Goal: Task Accomplishment & Management: Use online tool/utility

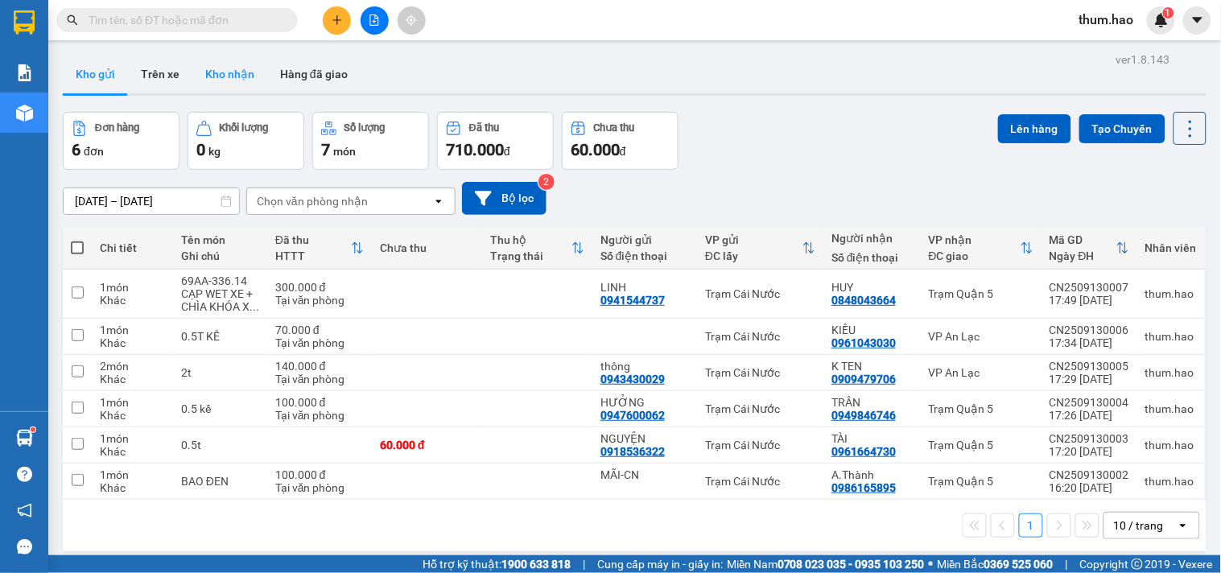
click at [208, 67] on button "Kho nhận" at bounding box center [229, 74] width 75 height 39
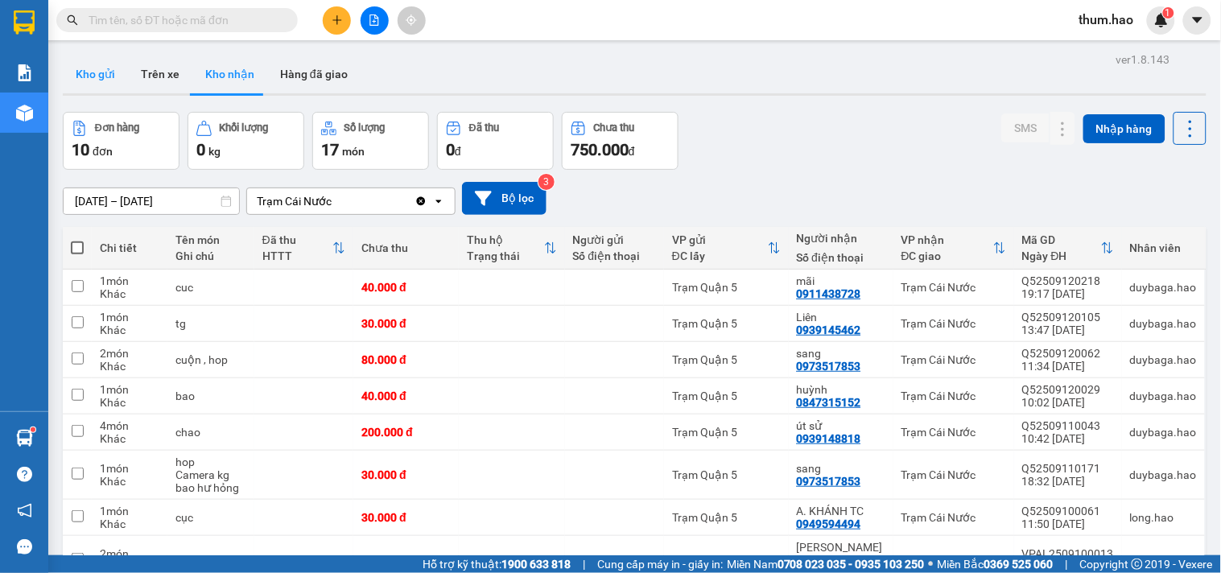
click at [86, 75] on button "Kho gửi" at bounding box center [95, 74] width 65 height 39
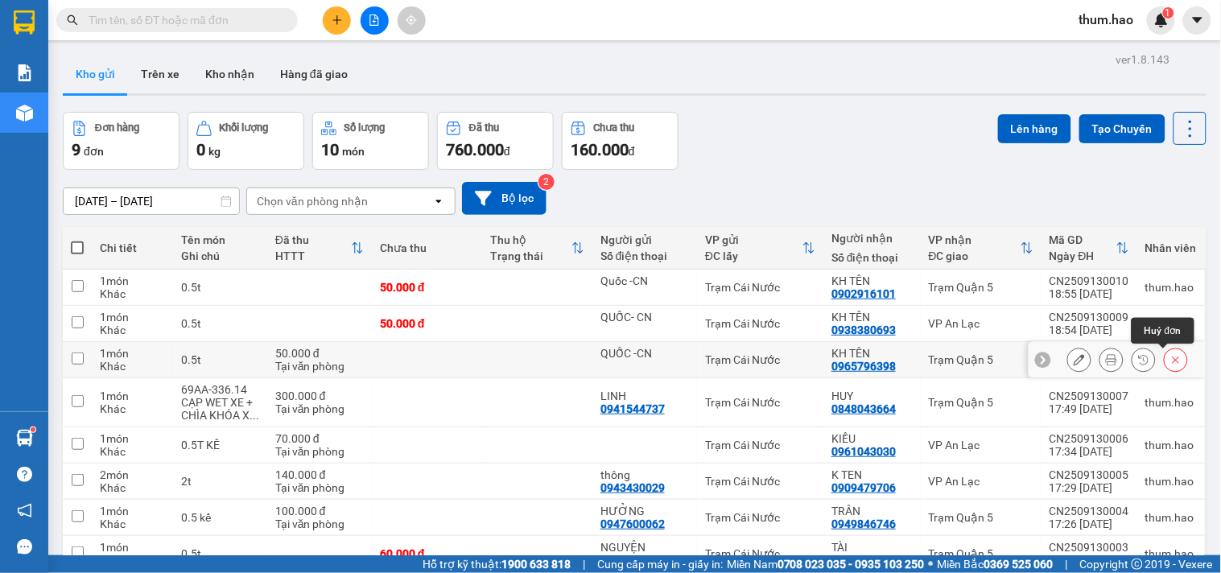
click at [1173, 360] on icon at bounding box center [1176, 360] width 7 height 7
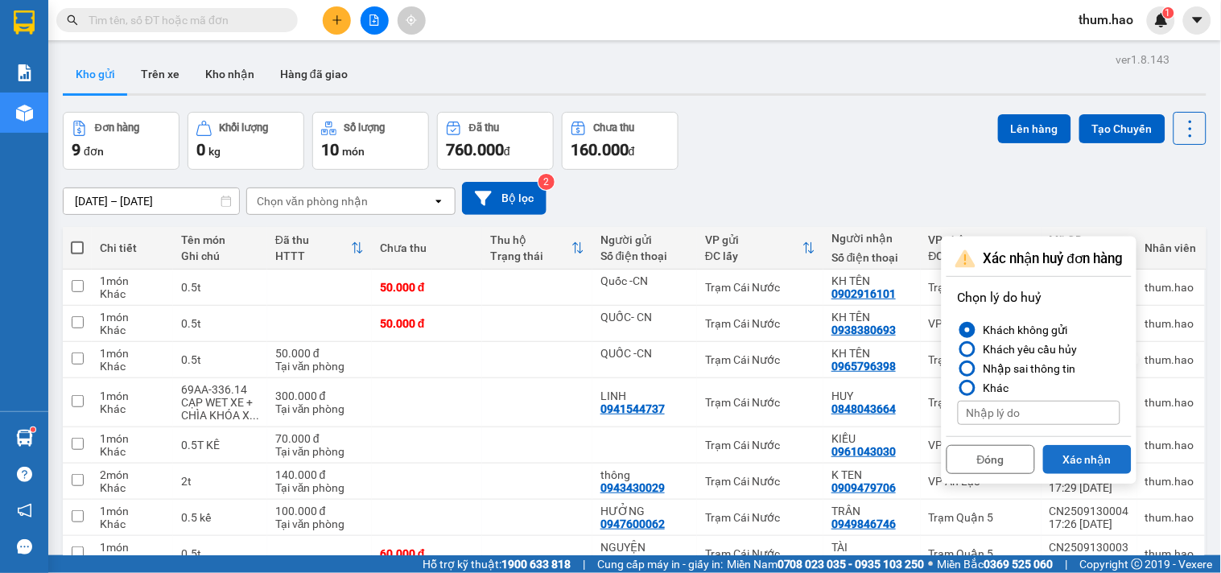
click at [1101, 460] on button "Xác nhận" at bounding box center [1087, 459] width 89 height 29
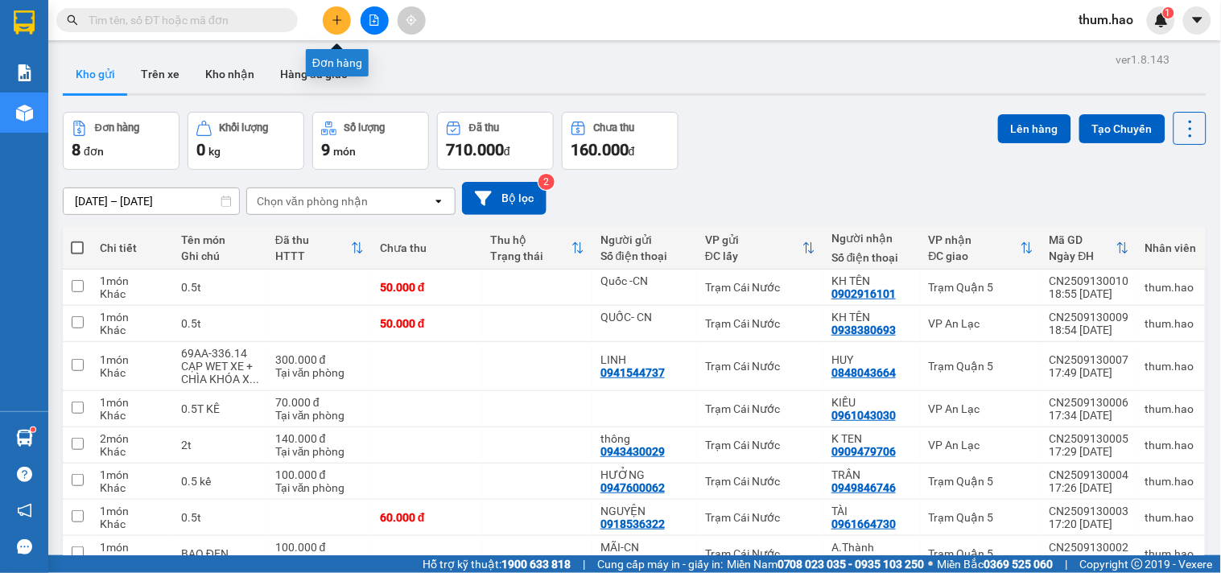
click at [342, 14] on icon "plus" at bounding box center [337, 19] width 11 height 11
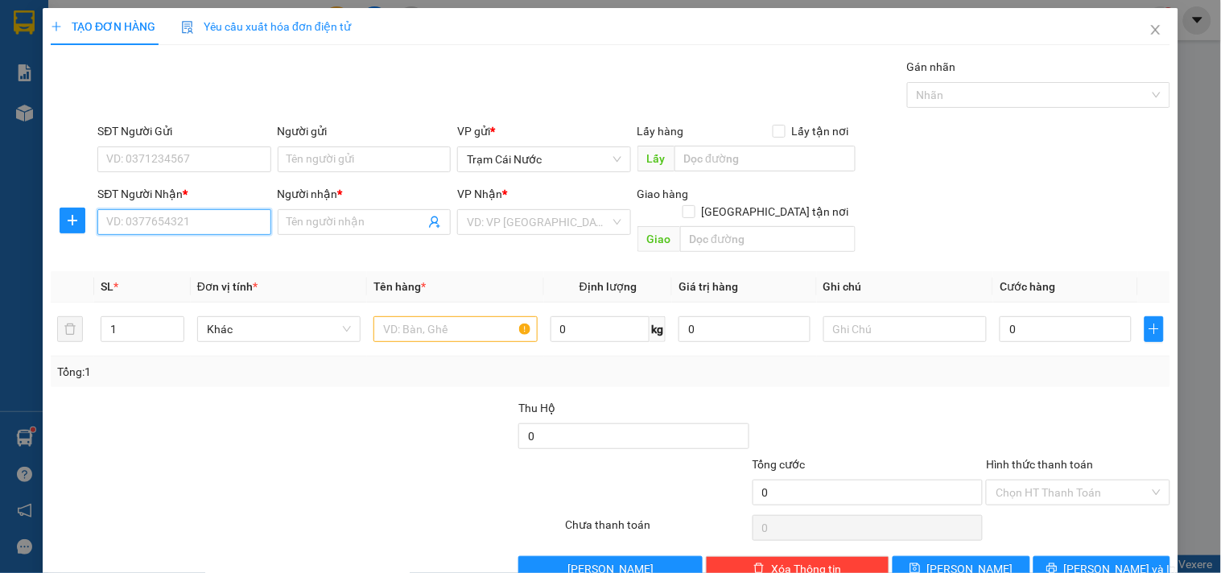
click at [213, 228] on input "SĐT Người Nhận *" at bounding box center [183, 222] width 173 height 26
click at [213, 246] on div "0965796398 - KH TÊN" at bounding box center [182, 255] width 152 height 18
type input "0965796398"
type input "KH TÊN"
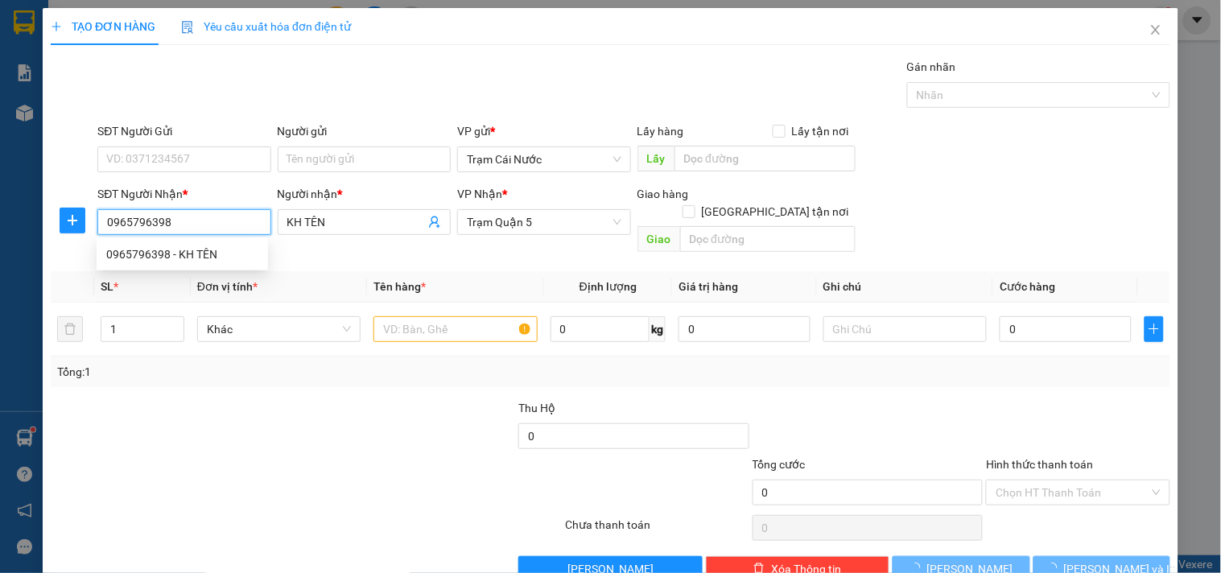
type input "80.000"
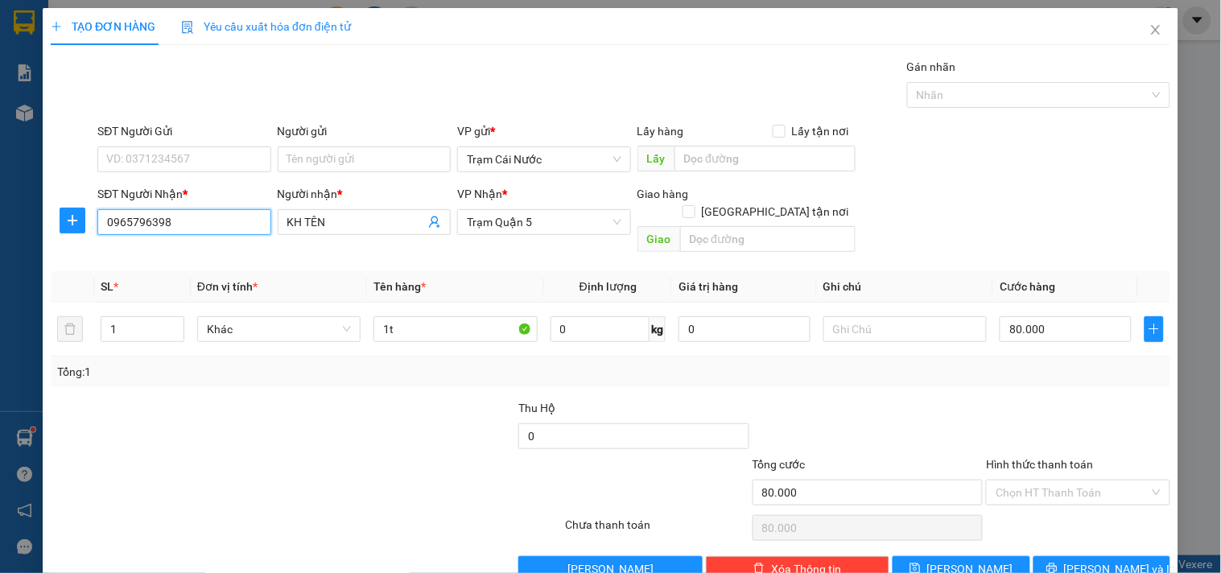
type input "0965796398"
click at [323, 178] on div "Người gửi Tên người gửi" at bounding box center [364, 150] width 173 height 56
click at [359, 159] on input "Người gửi" at bounding box center [364, 160] width 173 height 26
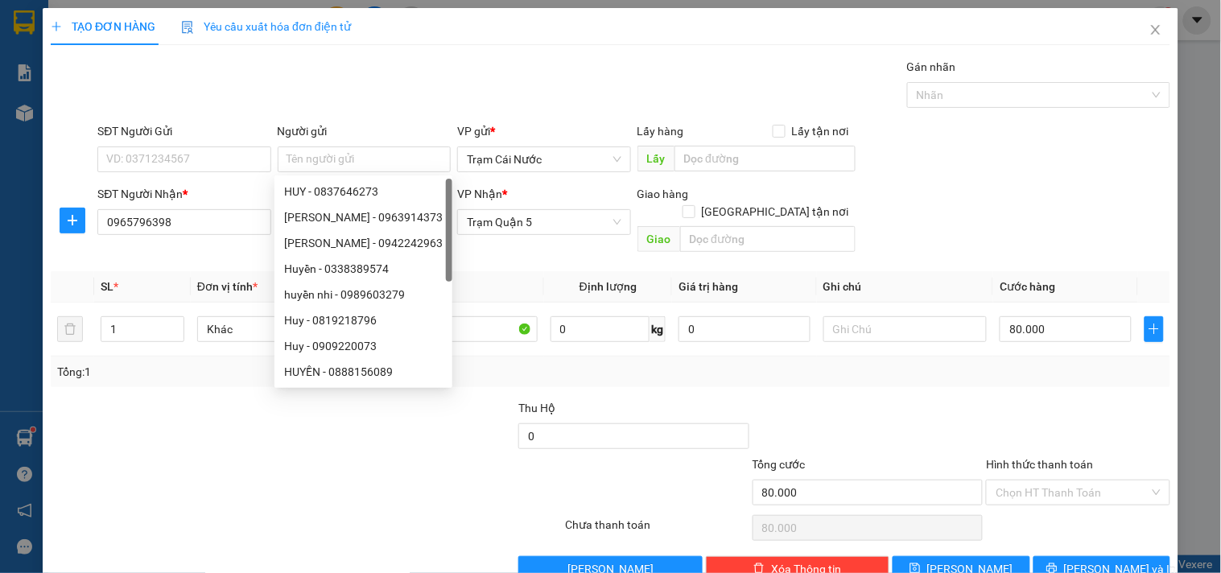
click at [194, 188] on div "SĐT Người Nhận *" at bounding box center [183, 194] width 173 height 18
click at [194, 209] on input "0965796398" at bounding box center [183, 222] width 173 height 26
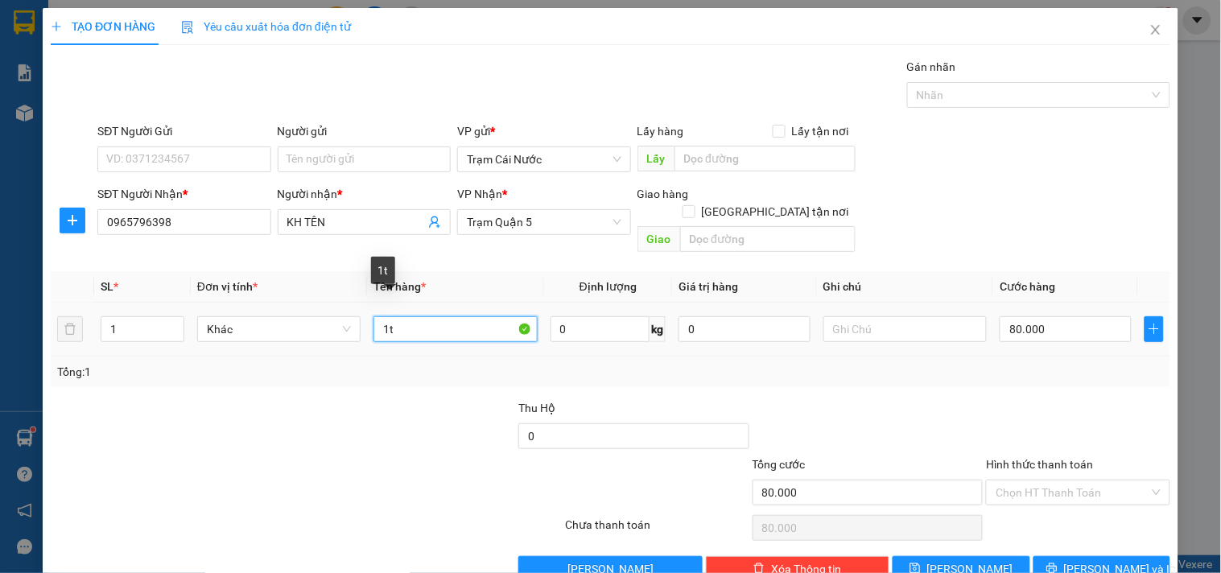
drag, startPoint x: 371, startPoint y: 299, endPoint x: 448, endPoint y: 318, distance: 79.7
click at [374, 316] on input "1t" at bounding box center [455, 329] width 163 height 26
click at [1150, 29] on icon "close" at bounding box center [1156, 29] width 13 height 13
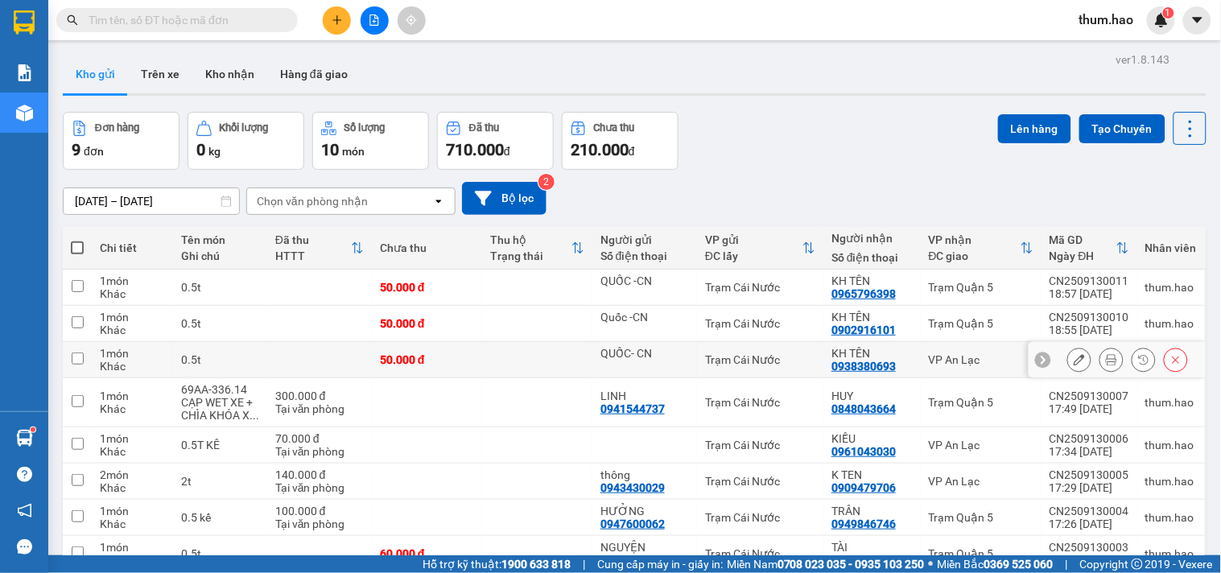
click at [1106, 358] on icon at bounding box center [1111, 359] width 11 height 11
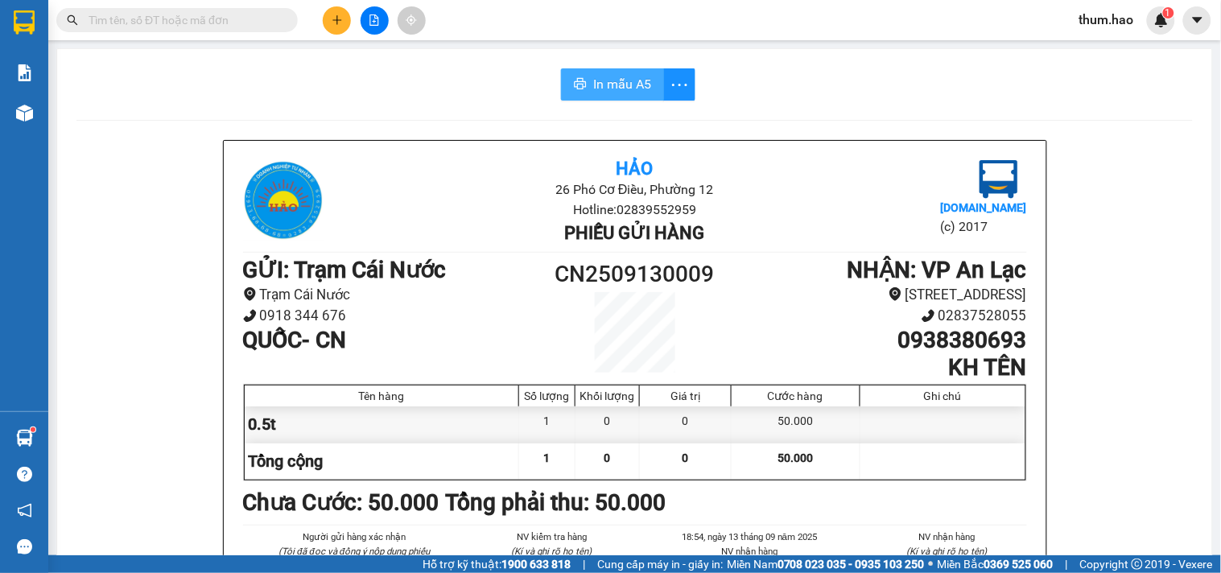
click at [618, 98] on button "In mẫu A5" at bounding box center [612, 84] width 103 height 32
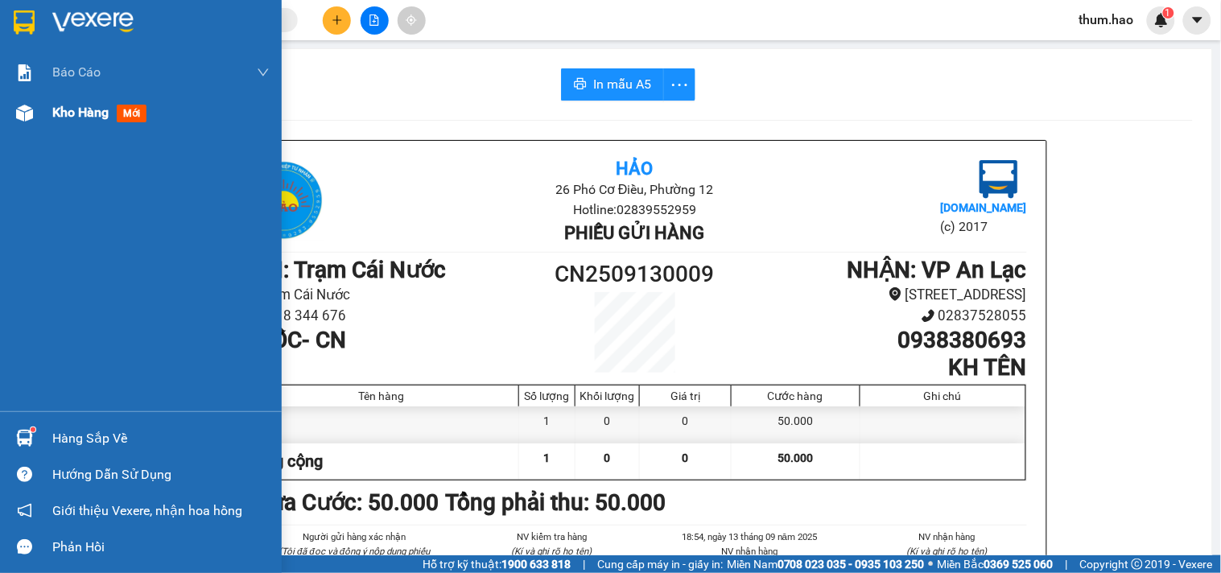
click at [74, 114] on span "Kho hàng" at bounding box center [80, 112] width 56 height 15
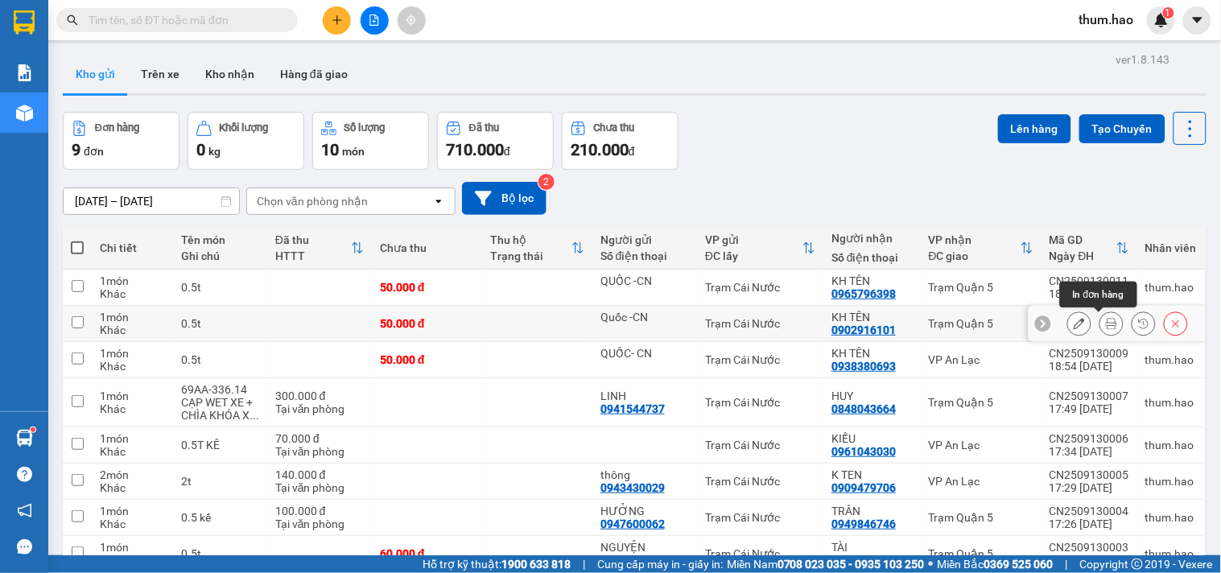
click at [1105, 327] on button at bounding box center [1111, 324] width 23 height 28
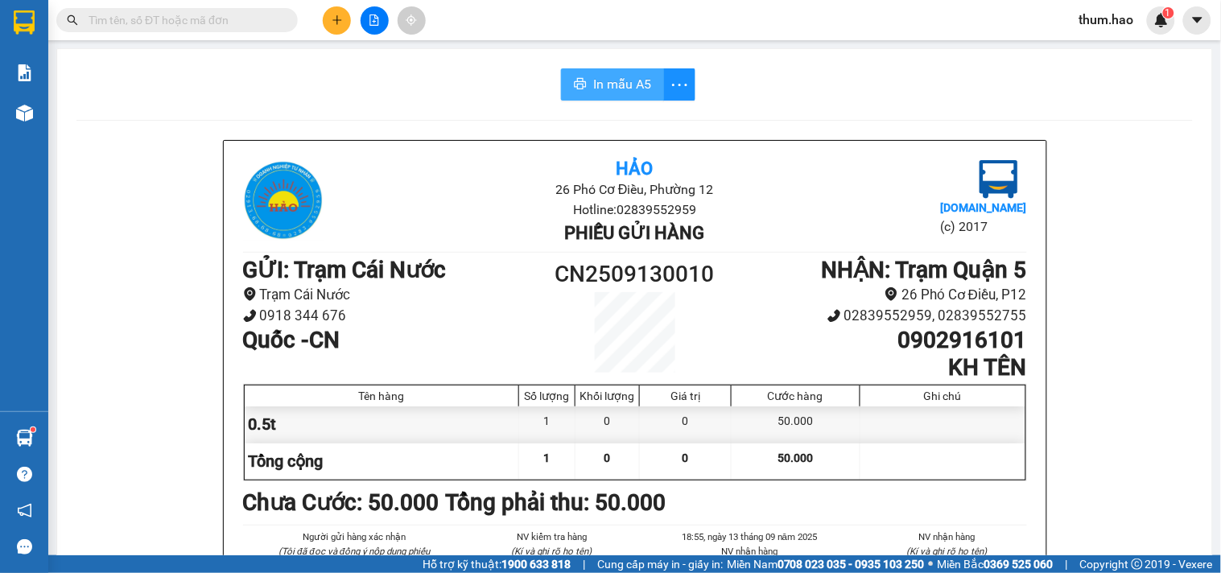
click at [605, 89] on span "In mẫu A5" at bounding box center [622, 84] width 58 height 20
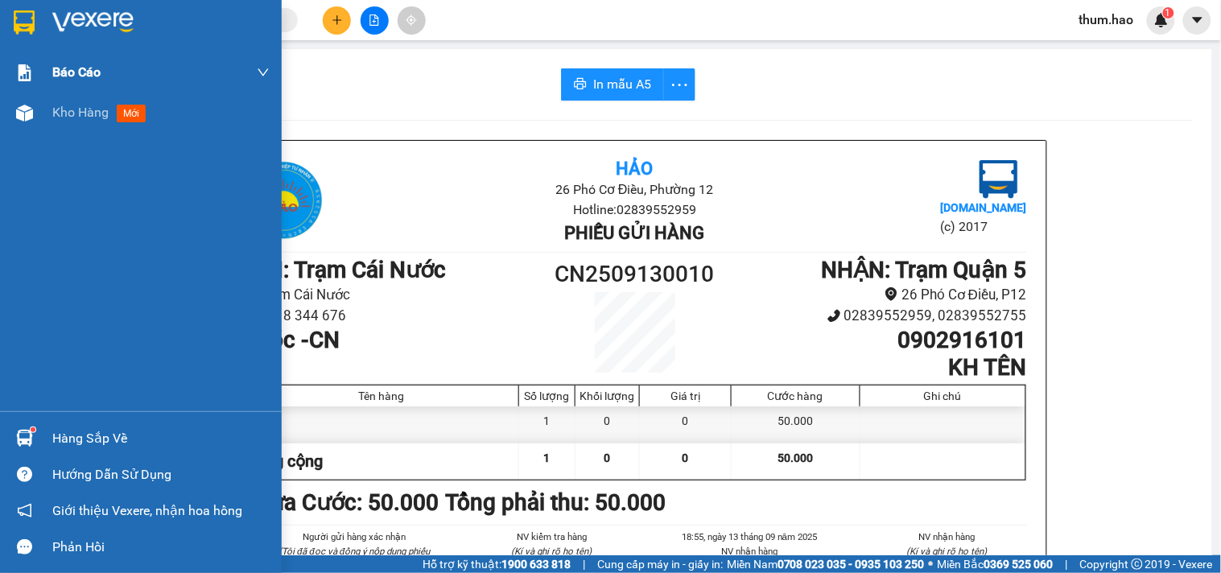
drag, startPoint x: 73, startPoint y: 113, endPoint x: 173, endPoint y: 56, distance: 114.6
click at [74, 113] on span "Kho hàng" at bounding box center [80, 112] width 56 height 15
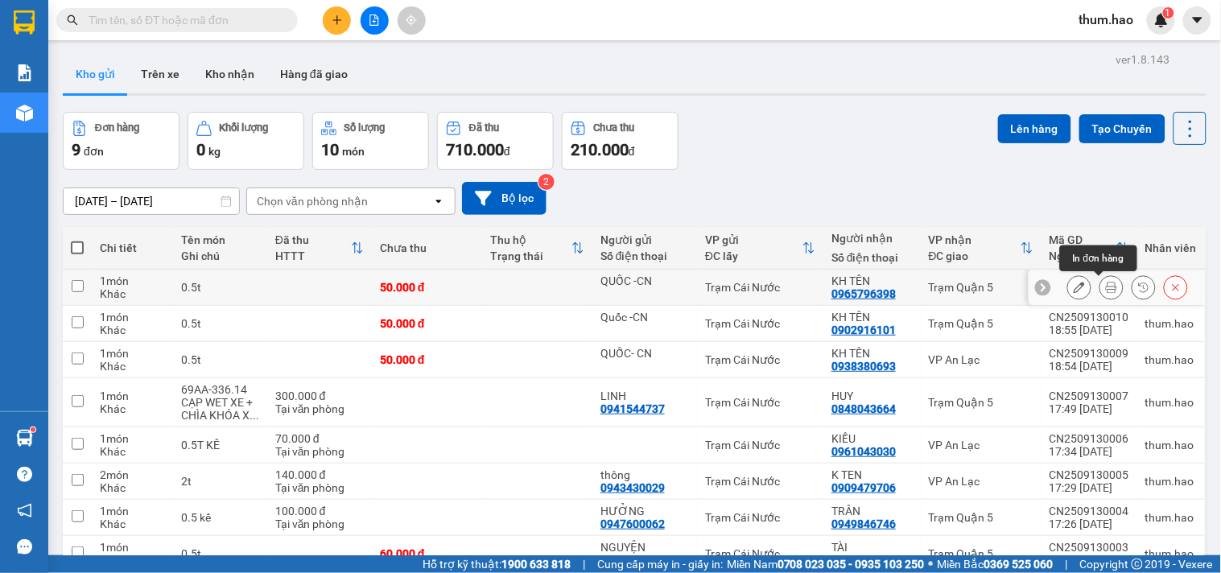
click at [1106, 287] on icon at bounding box center [1111, 287] width 11 height 11
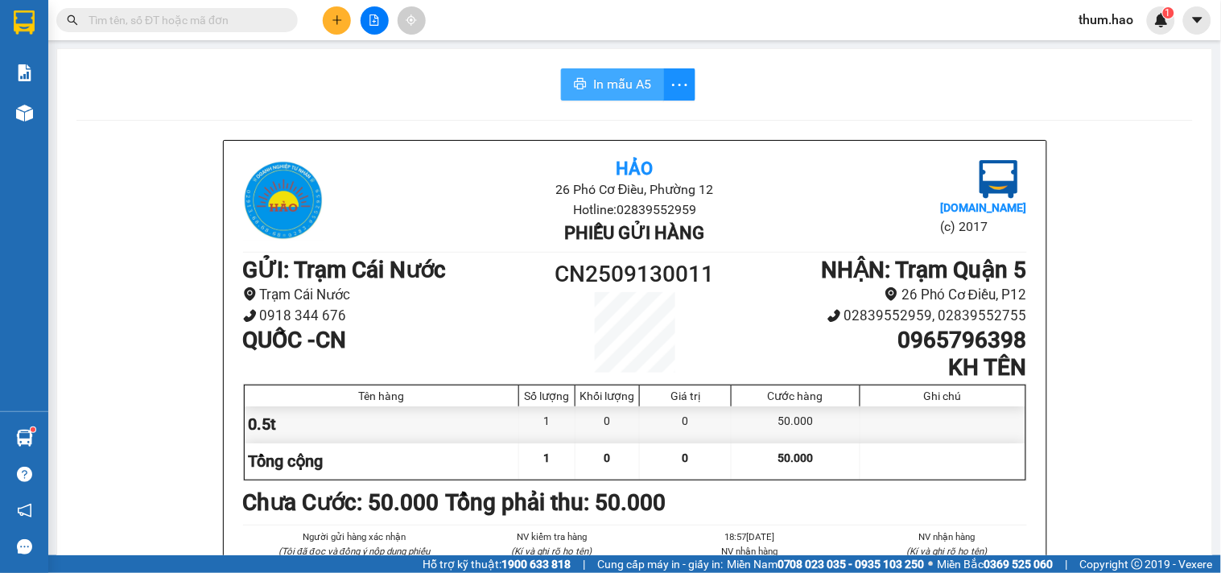
click at [602, 85] on span "In mẫu A5" at bounding box center [622, 84] width 58 height 20
click at [350, 23] on button at bounding box center [337, 20] width 28 height 28
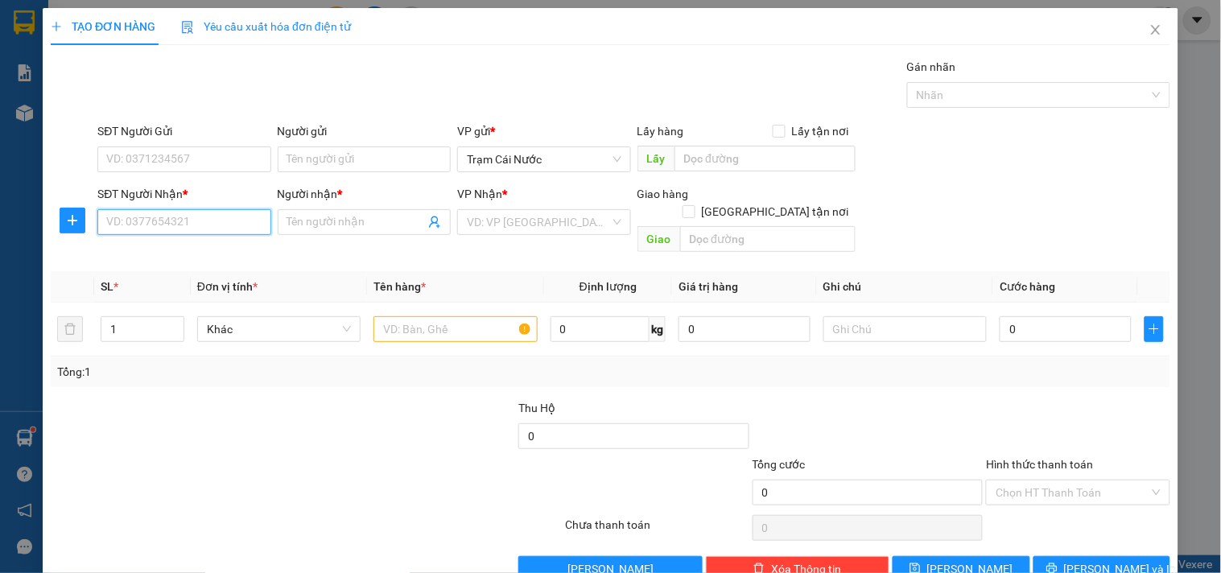
click at [167, 213] on input "SĐT Người Nhận *" at bounding box center [183, 222] width 173 height 26
click at [167, 252] on div "0000779777 - [PERSON_NAME]" at bounding box center [185, 255] width 159 height 18
type input "0000779777"
type input "[PERSON_NAME]"
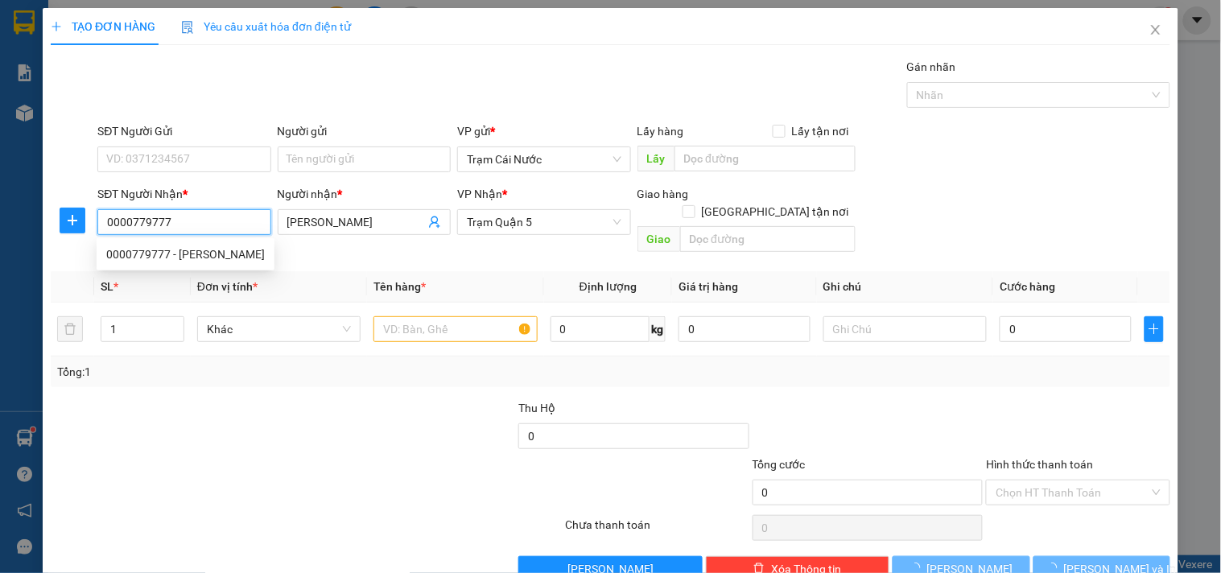
type input "60.000"
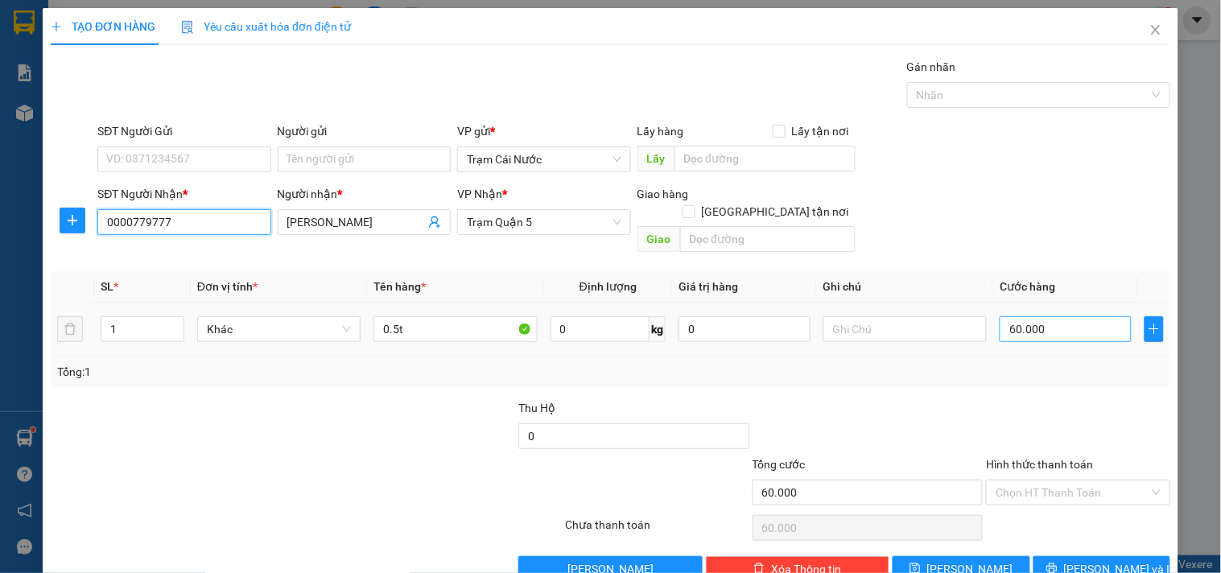
type input "0000779777"
click at [1049, 316] on input "60.000" at bounding box center [1066, 329] width 132 height 26
type input "0"
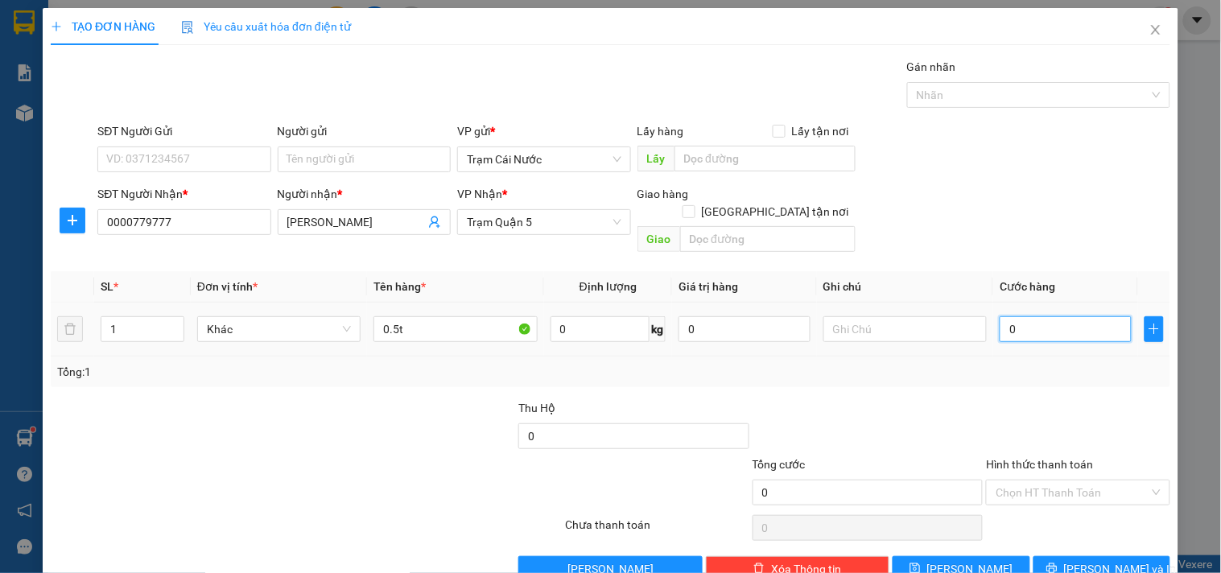
type input "8"
type input "008"
type input "80"
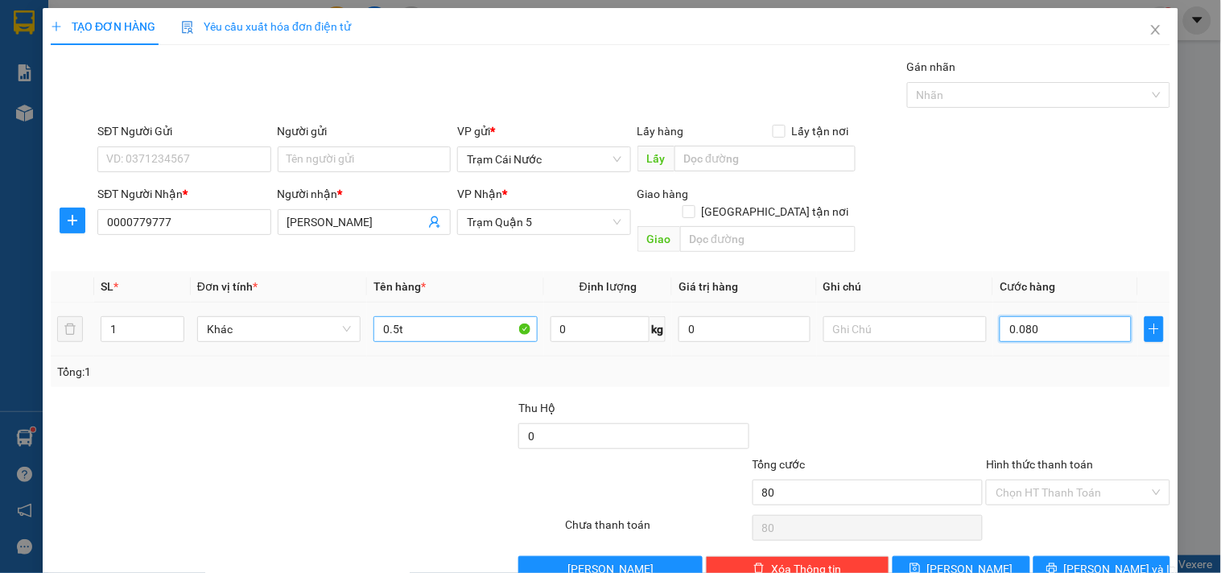
type input "0.080"
type input "80.000"
click at [433, 320] on input "0.5t" at bounding box center [455, 329] width 163 height 26
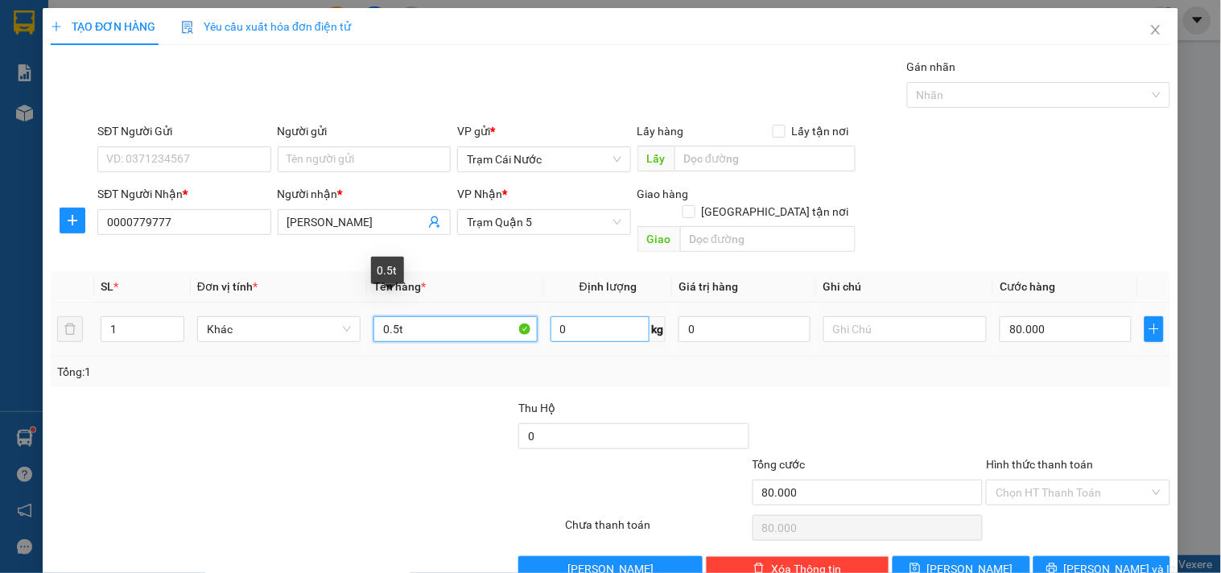
drag, startPoint x: 390, startPoint y: 312, endPoint x: 612, endPoint y: 299, distance: 221.8
click at [391, 316] on input "0.5t" at bounding box center [455, 329] width 163 height 26
type input "1t"
click at [1051, 485] on input "Hình thức thanh toán" at bounding box center [1072, 493] width 153 height 24
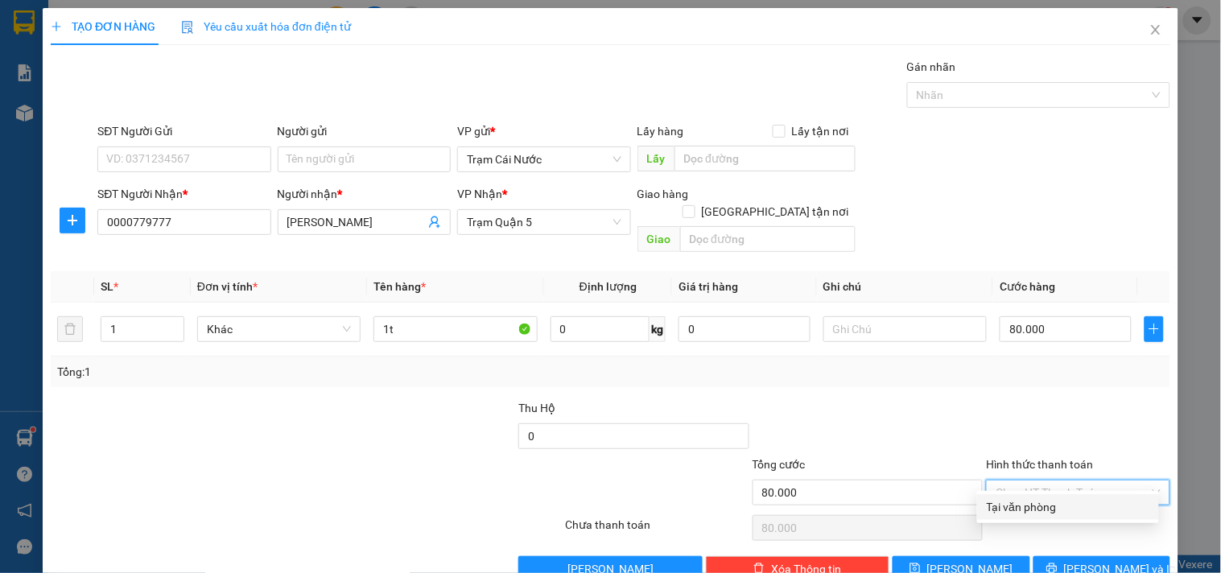
click at [1032, 503] on div "Tại văn phòng" at bounding box center [1068, 507] width 163 height 18
type input "0"
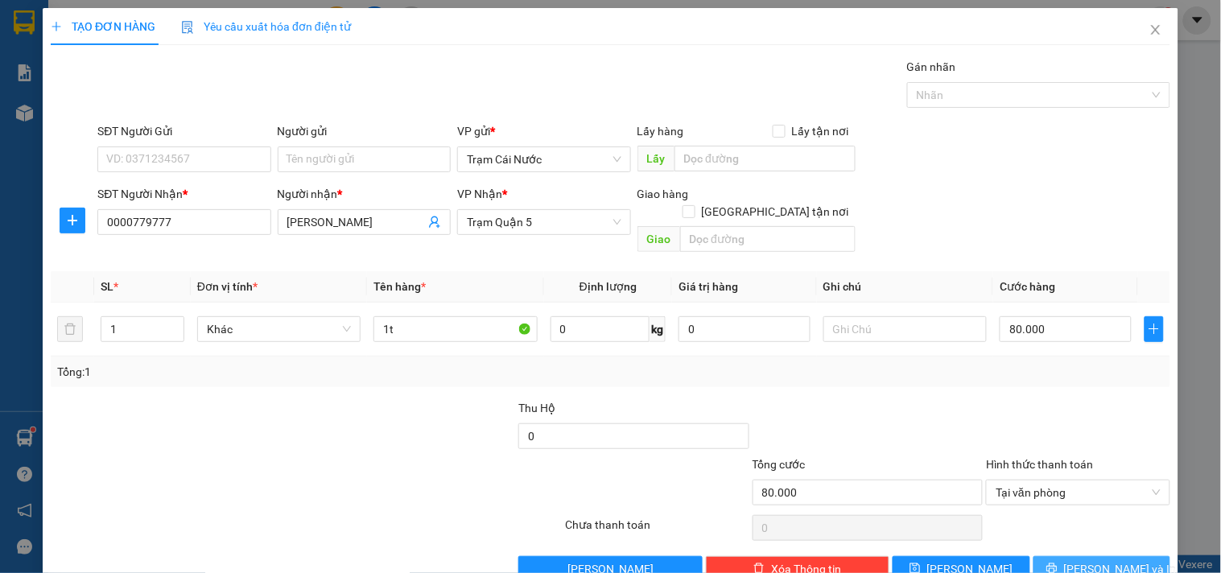
click at [1113, 560] on span "[PERSON_NAME] và In" at bounding box center [1120, 569] width 113 height 18
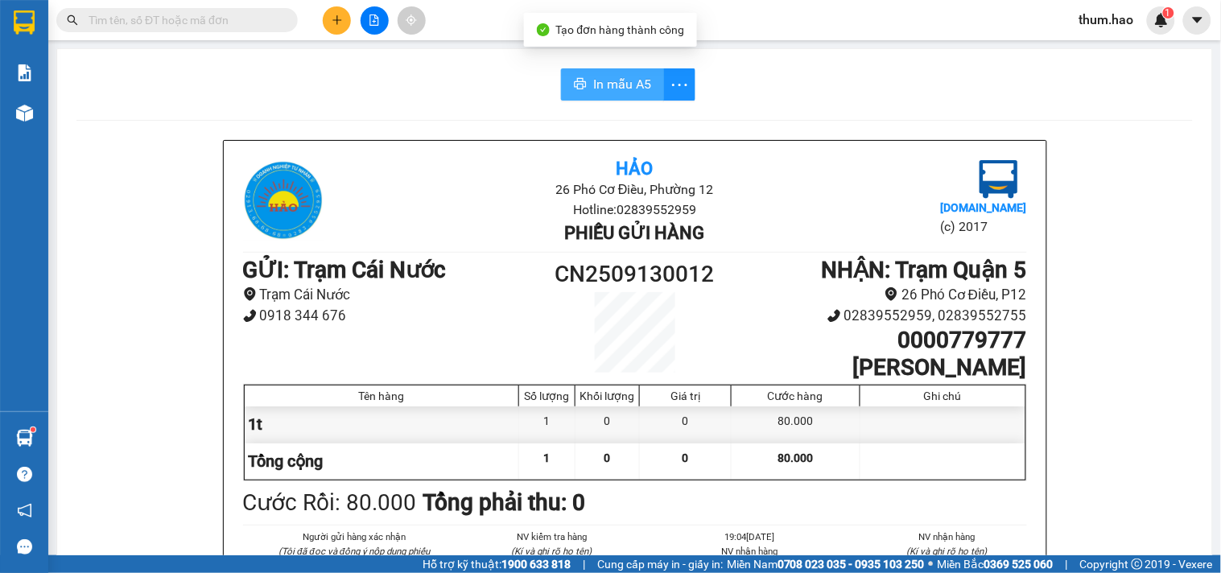
click at [597, 78] on span "In mẫu A5" at bounding box center [622, 84] width 58 height 20
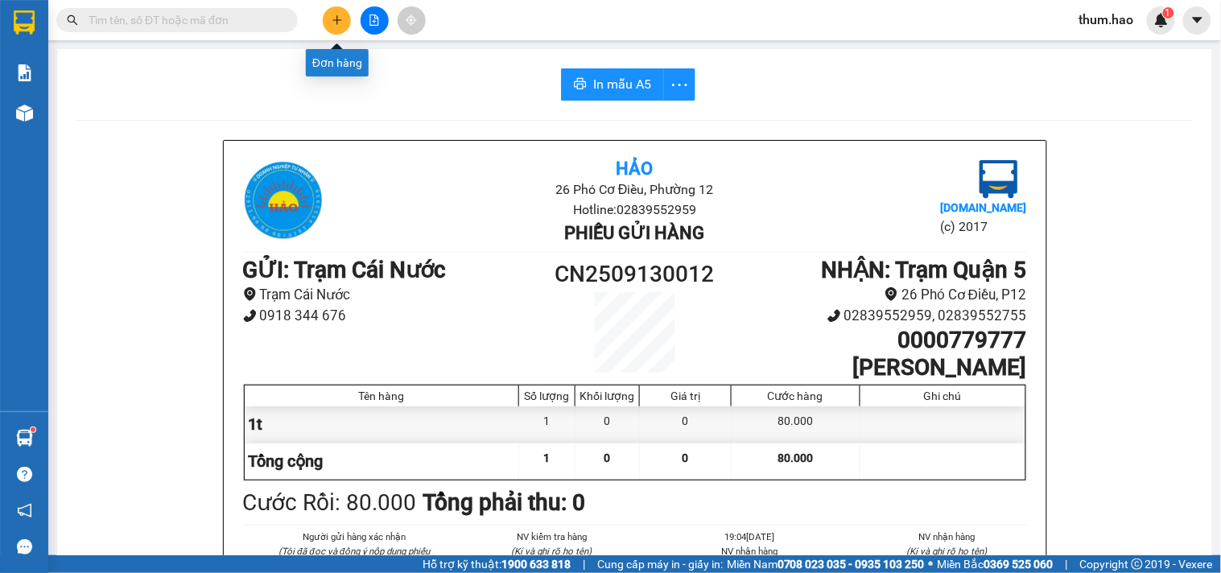
click at [341, 19] on icon "plus" at bounding box center [337, 19] width 11 height 11
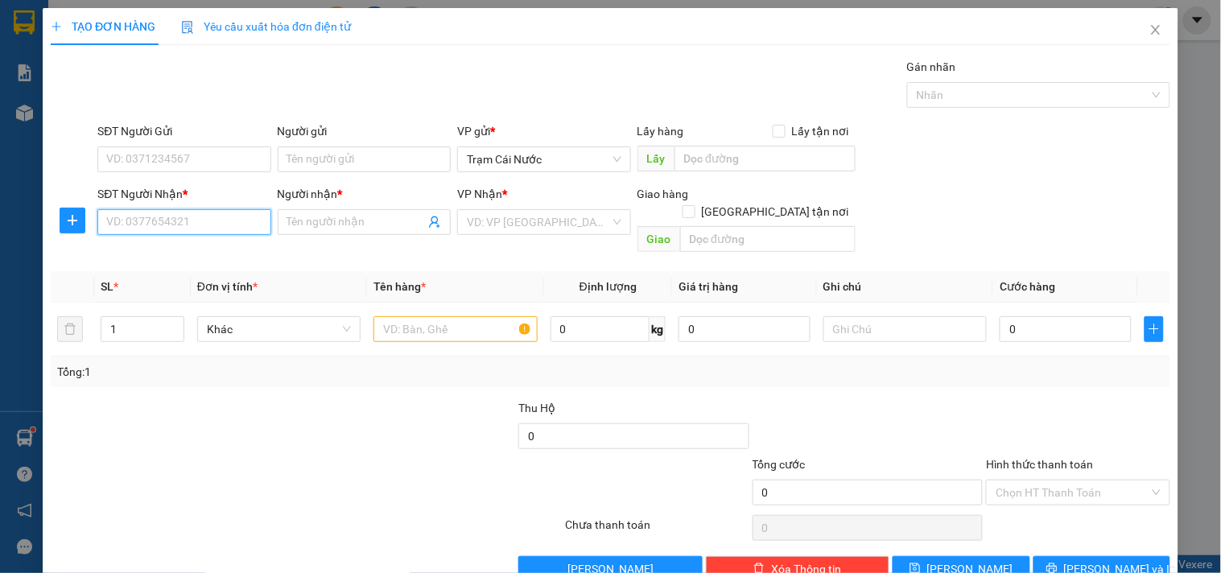
click at [161, 223] on input "SĐT Người Nhận *" at bounding box center [183, 222] width 173 height 26
click at [191, 252] on div "0000161218 - THẾ ANH" at bounding box center [182, 255] width 152 height 18
type input "0000161218"
type input "THẾ ANH"
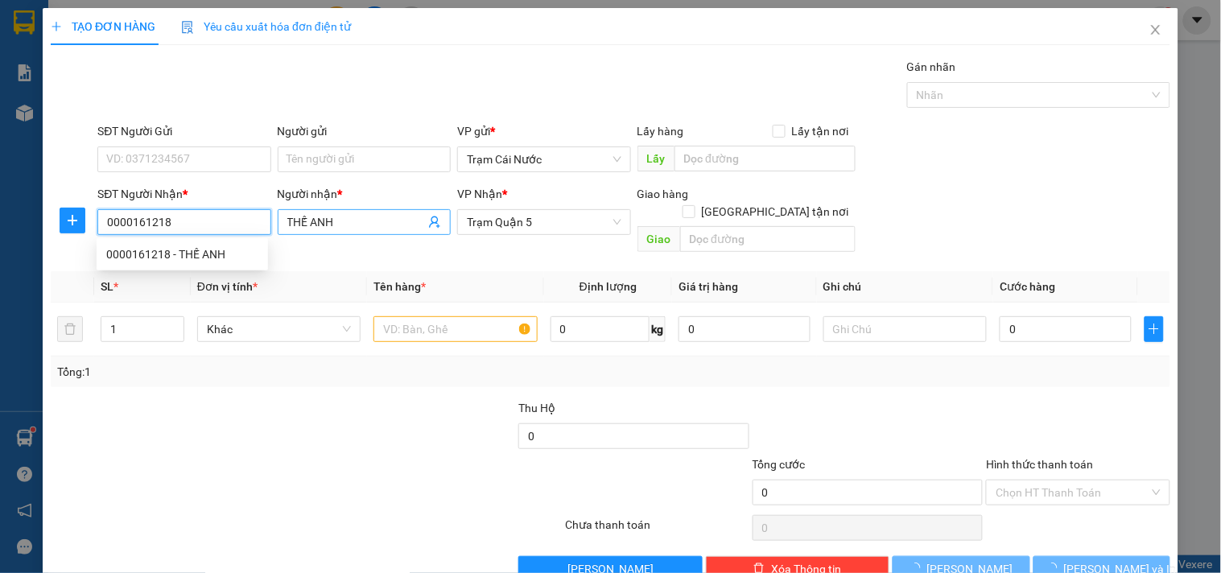
type input "80.000"
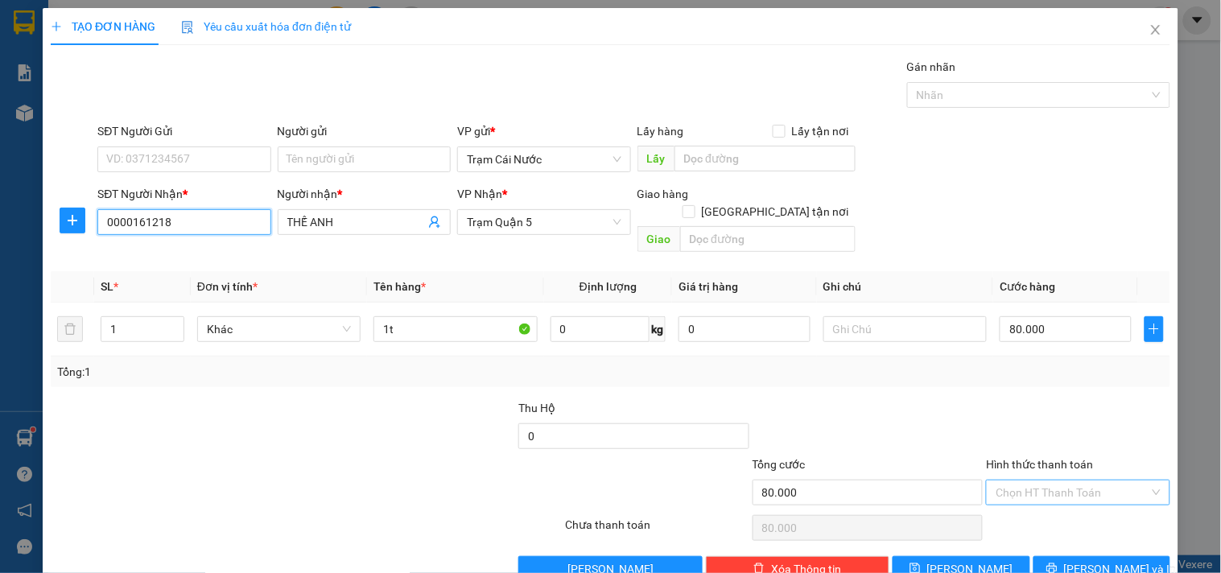
type input "0000161218"
drag, startPoint x: 1068, startPoint y: 473, endPoint x: 1066, endPoint y: 498, distance: 24.3
click at [1069, 481] on input "Hình thức thanh toán" at bounding box center [1072, 493] width 153 height 24
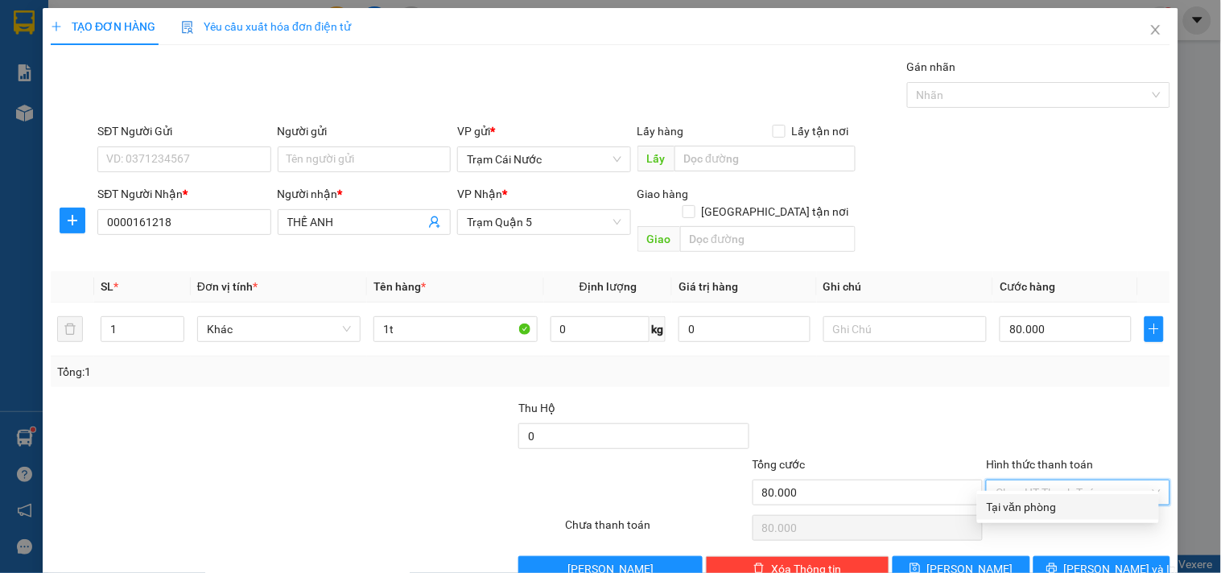
click at [1063, 512] on div "Tại văn phòng" at bounding box center [1068, 507] width 163 height 18
type input "0"
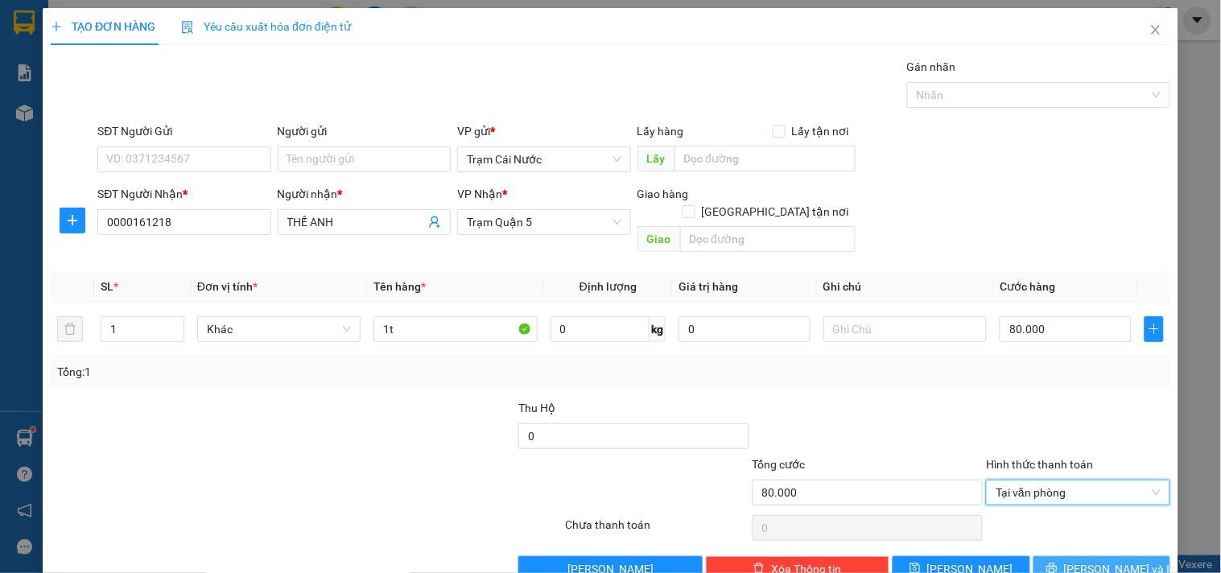
click at [1088, 560] on span "[PERSON_NAME] và In" at bounding box center [1120, 569] width 113 height 18
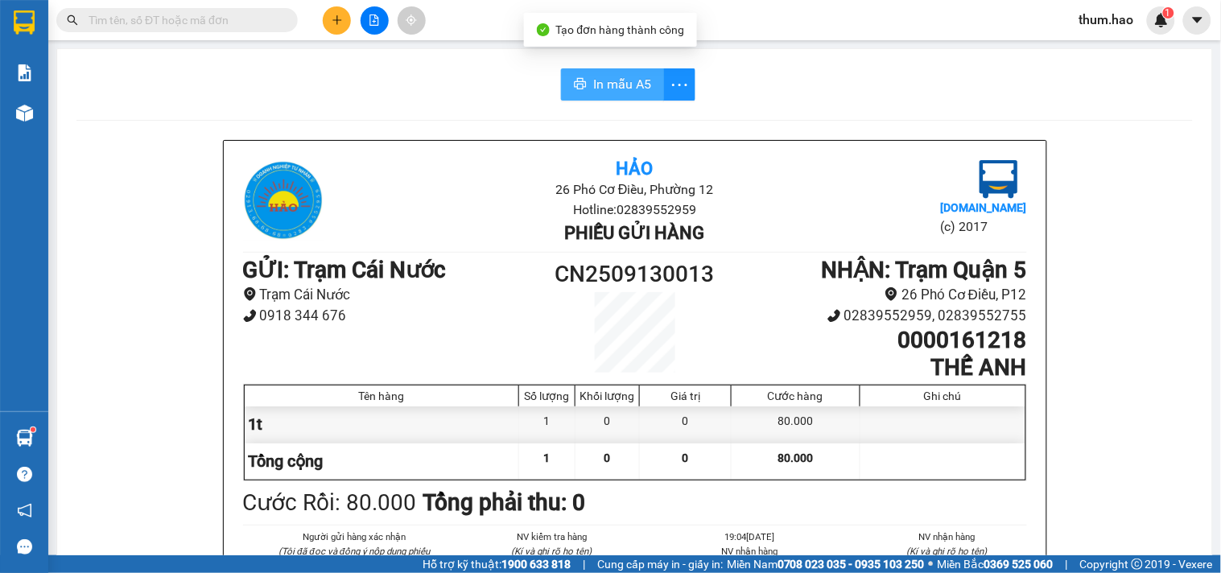
click at [562, 73] on button "In mẫu A5" at bounding box center [612, 84] width 103 height 32
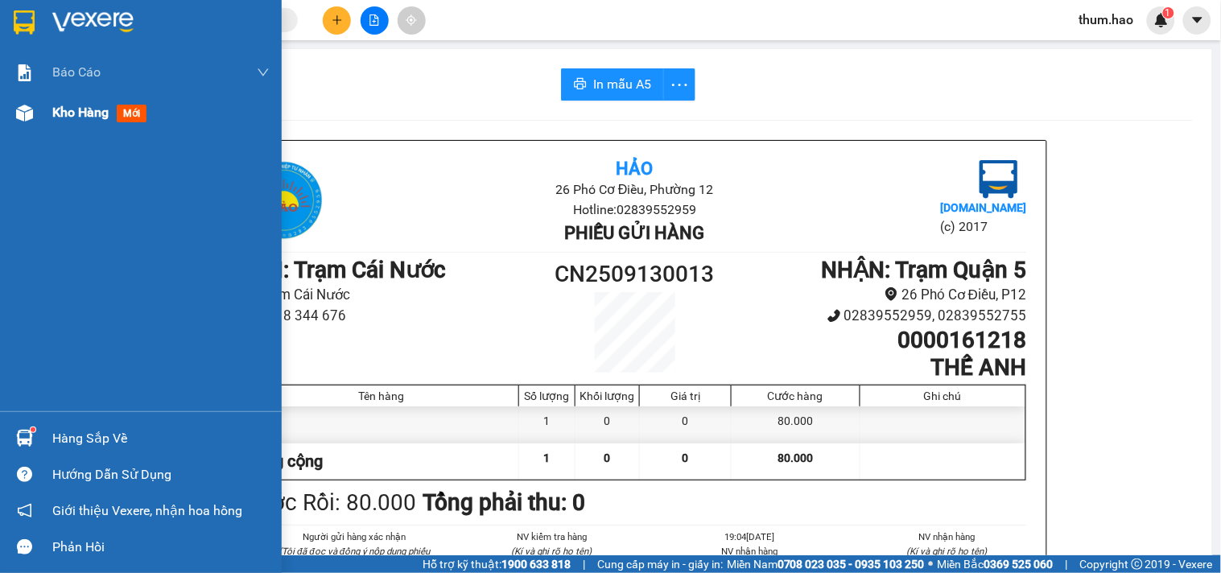
click at [65, 124] on div "Kho hàng mới" at bounding box center [160, 113] width 217 height 40
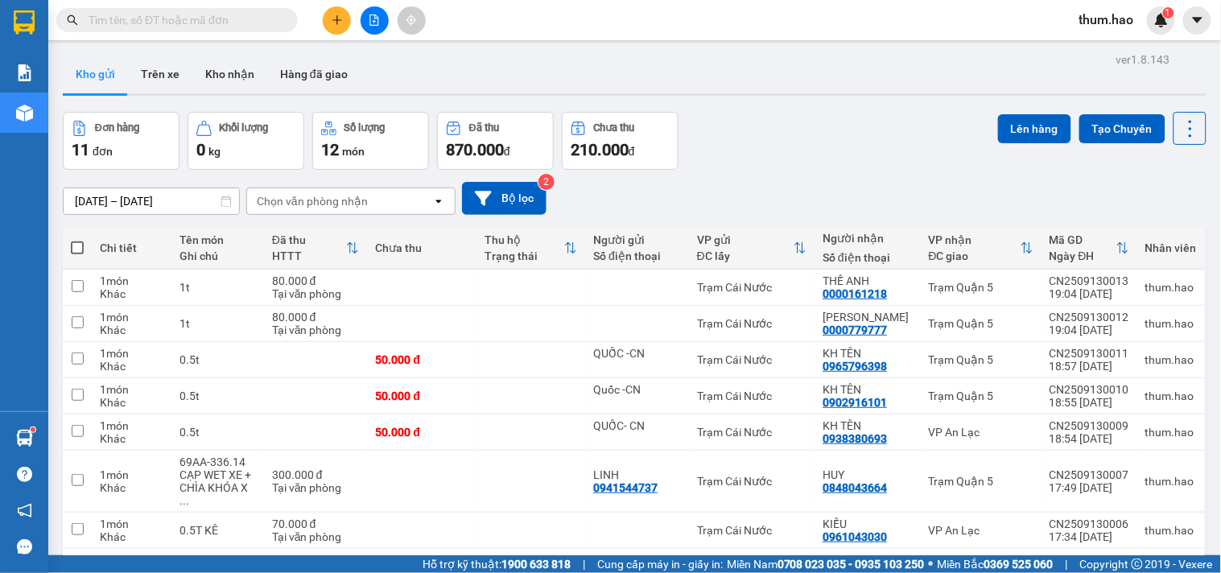
click at [81, 243] on span at bounding box center [77, 248] width 13 height 13
click at [77, 240] on input "checkbox" at bounding box center [77, 240] width 0 height 0
checkbox input "true"
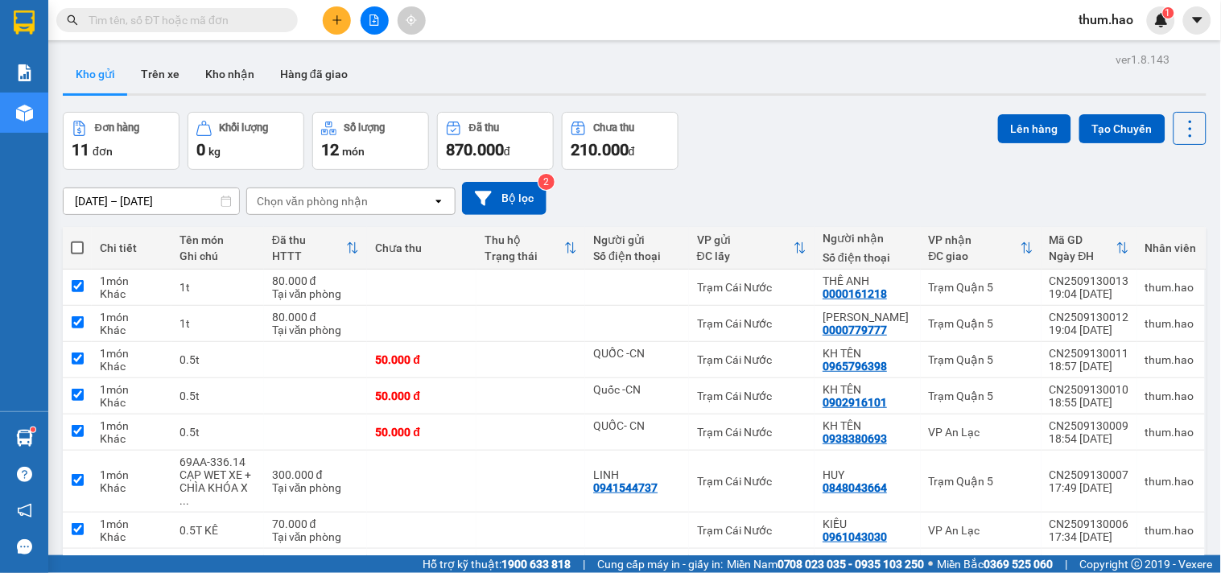
checkbox input "true"
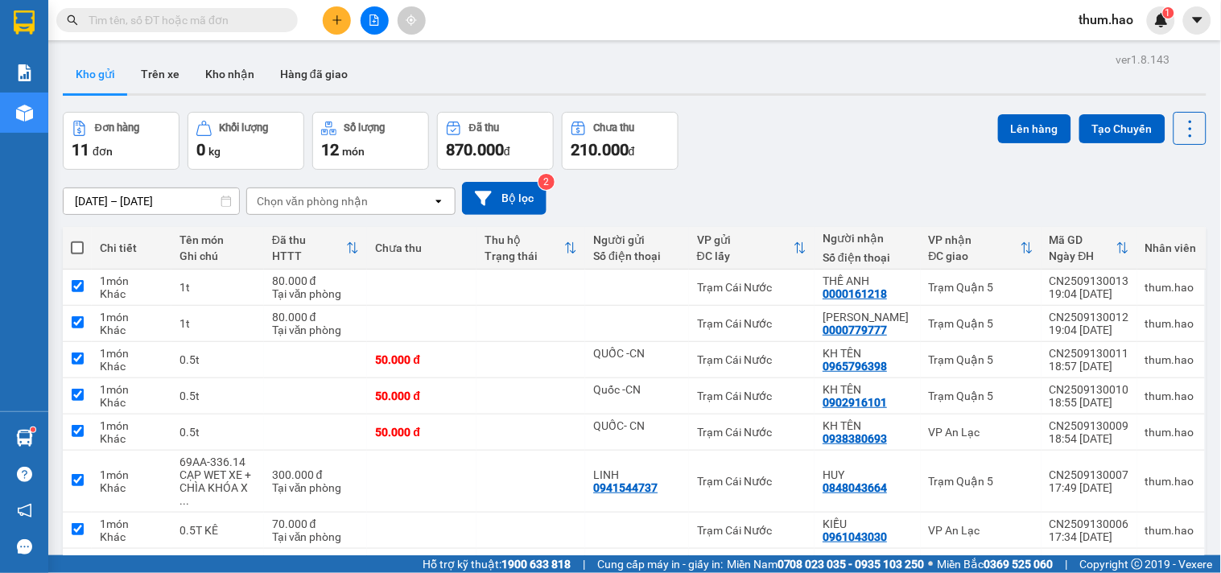
checkbox input "true"
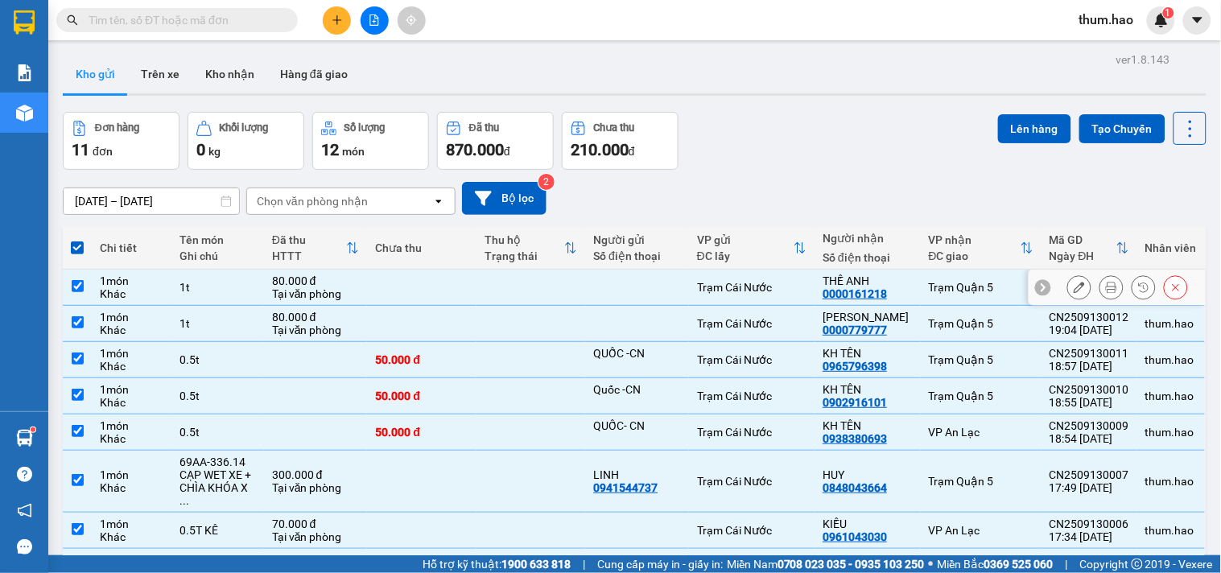
click at [76, 288] on input "checkbox" at bounding box center [78, 286] width 12 height 12
checkbox input "false"
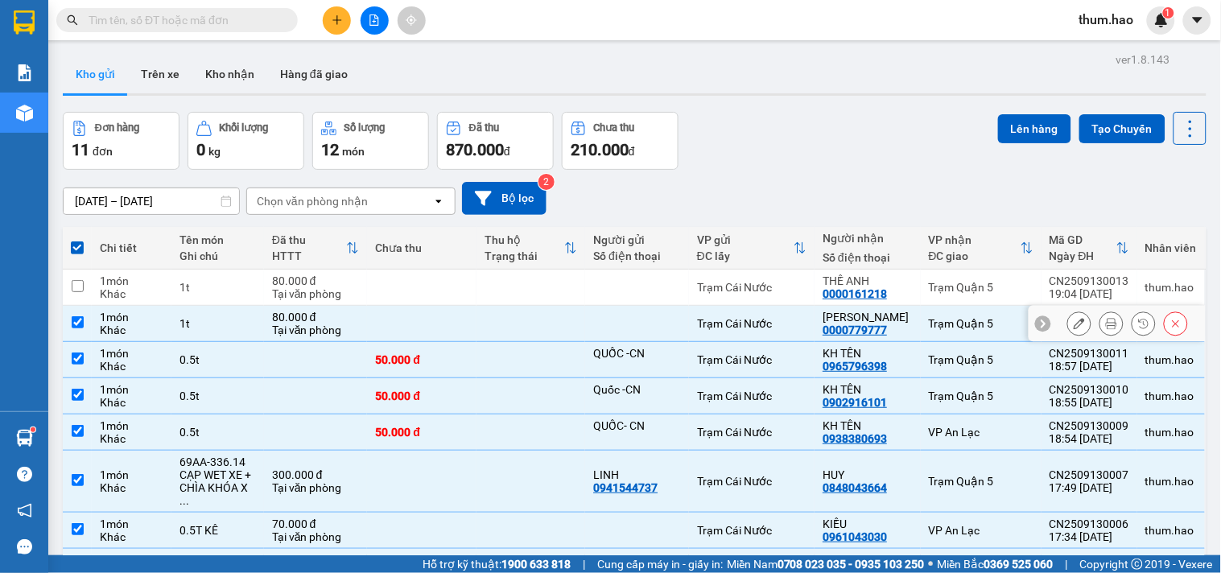
click at [74, 319] on input "checkbox" at bounding box center [78, 322] width 12 height 12
checkbox input "false"
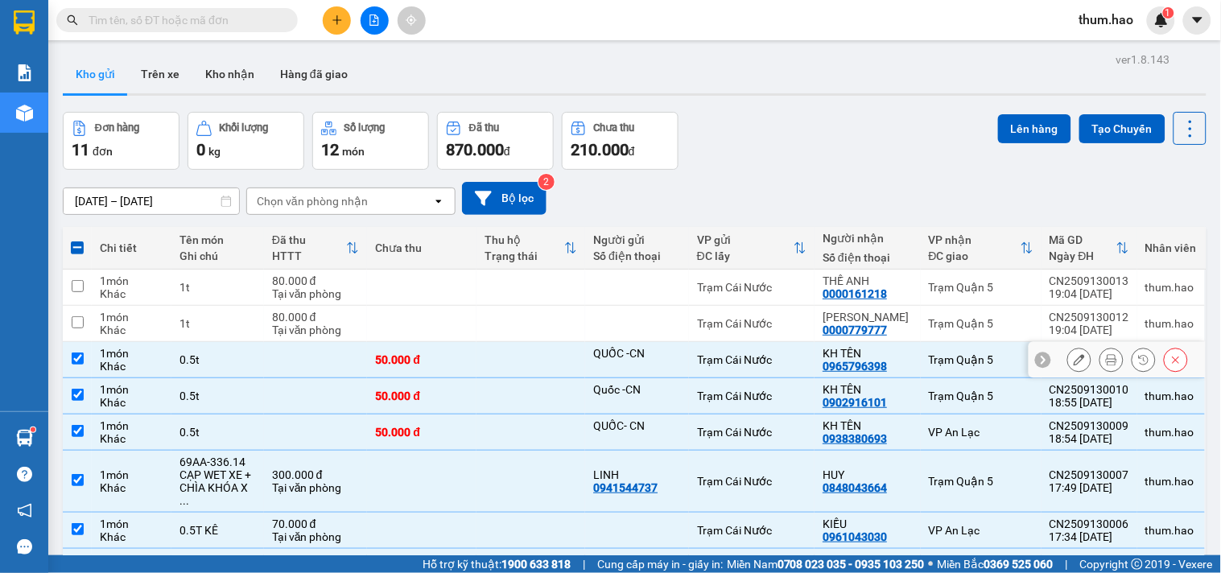
click at [78, 352] on td at bounding box center [77, 360] width 29 height 36
checkbox input "false"
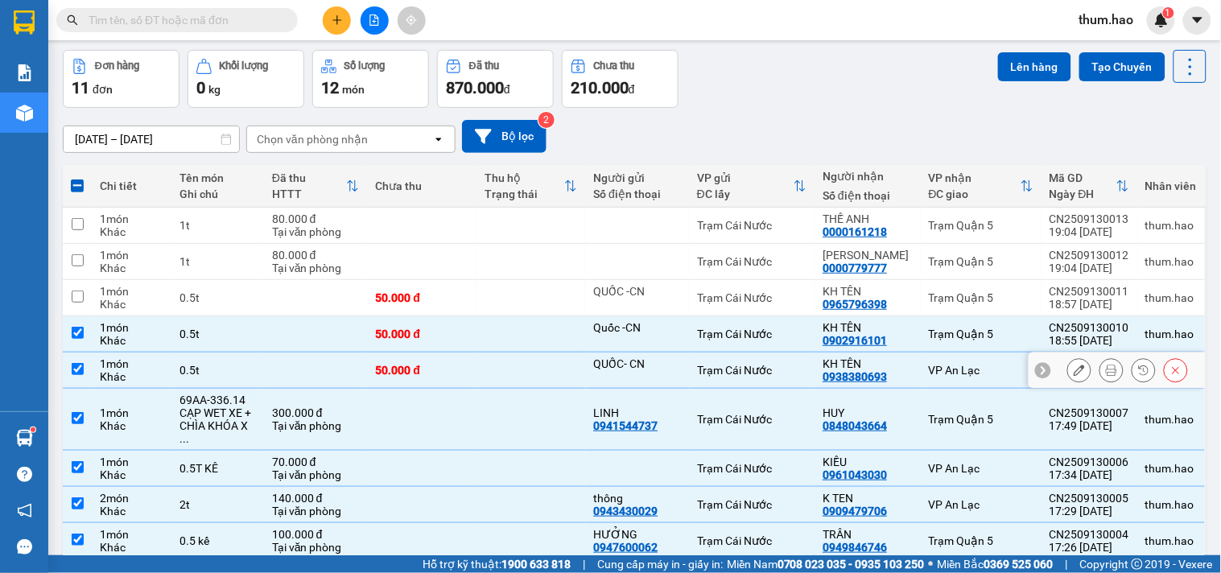
scroll to position [89, 0]
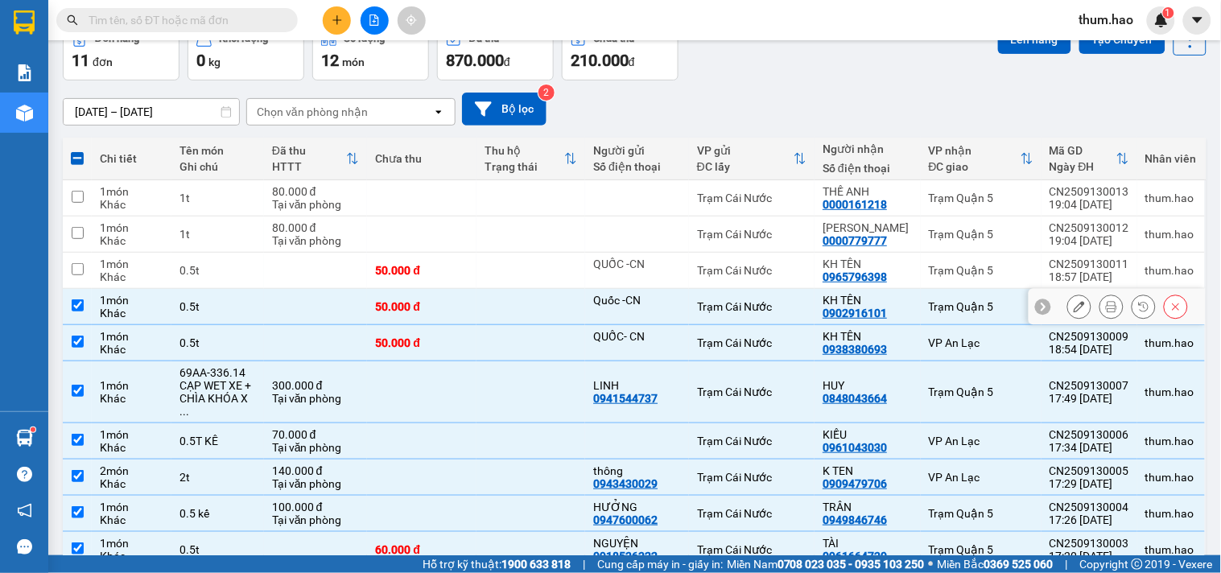
click at [79, 306] on input "checkbox" at bounding box center [78, 305] width 12 height 12
checkbox input "false"
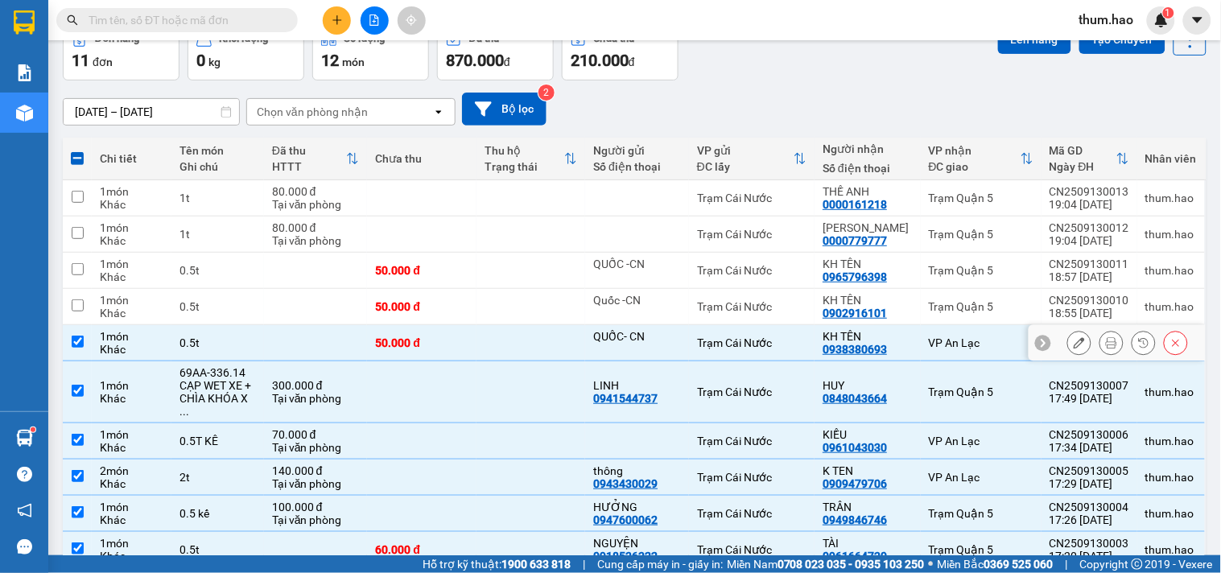
click at [72, 344] on input "checkbox" at bounding box center [78, 342] width 12 height 12
checkbox input "false"
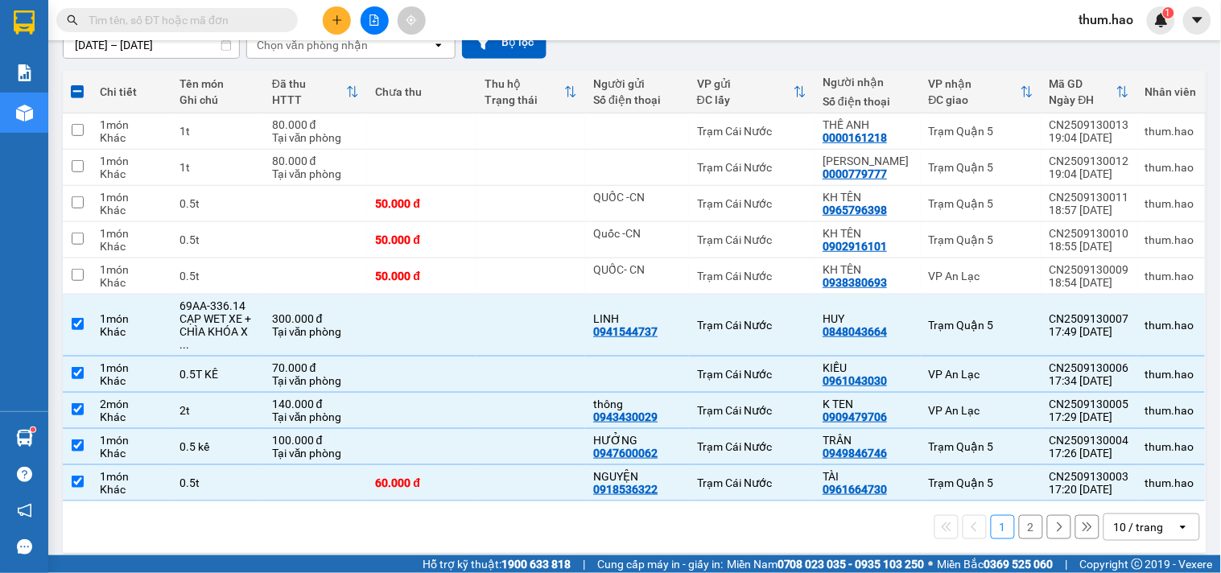
scroll to position [67, 0]
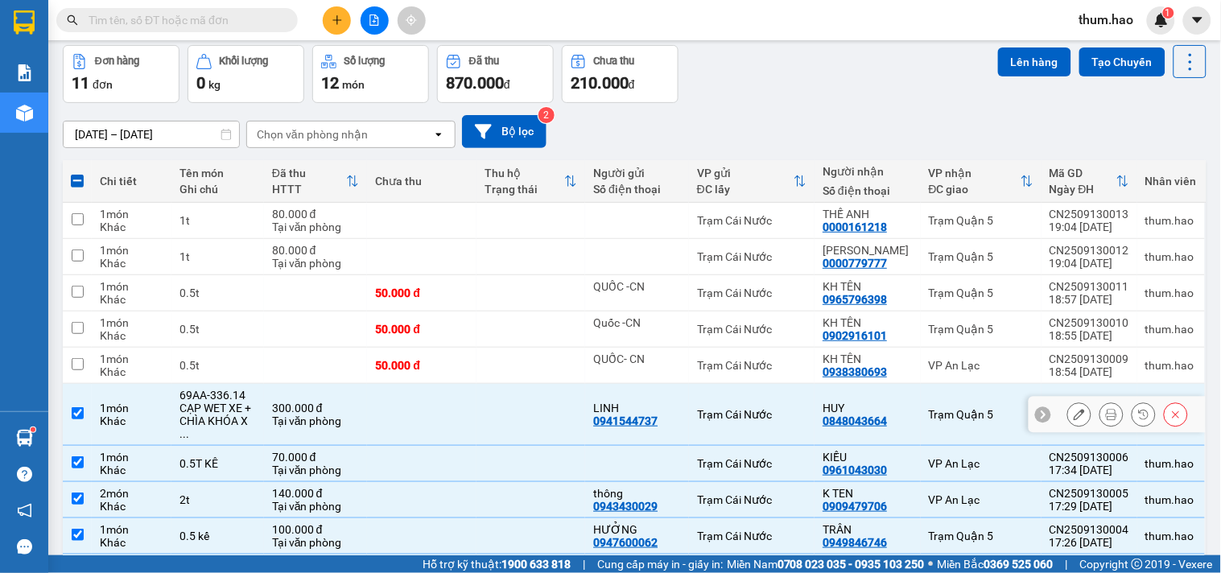
click at [68, 403] on td at bounding box center [77, 415] width 29 height 62
checkbox input "false"
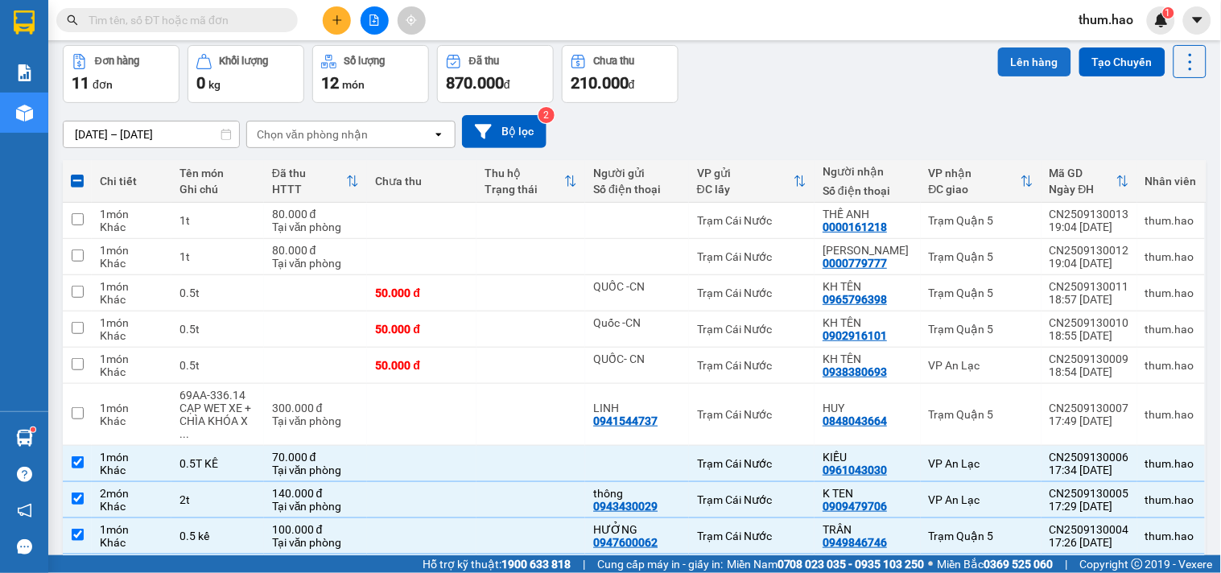
click at [1023, 58] on button "Lên hàng" at bounding box center [1034, 61] width 73 height 29
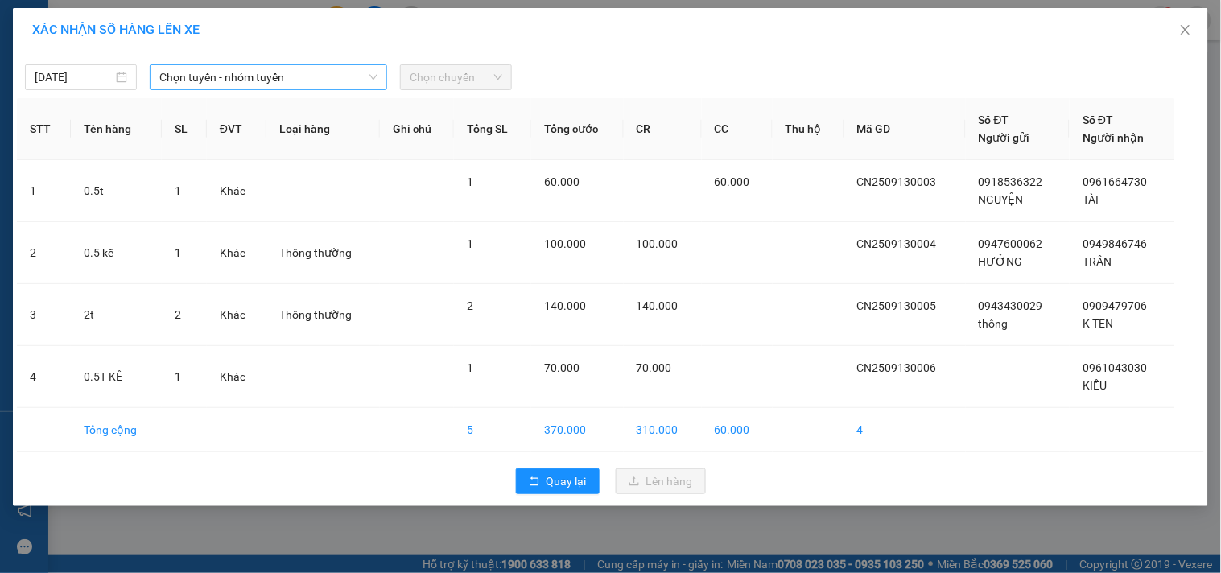
click at [315, 84] on span "Chọn tuyến - nhóm tuyến" at bounding box center [268, 77] width 218 height 24
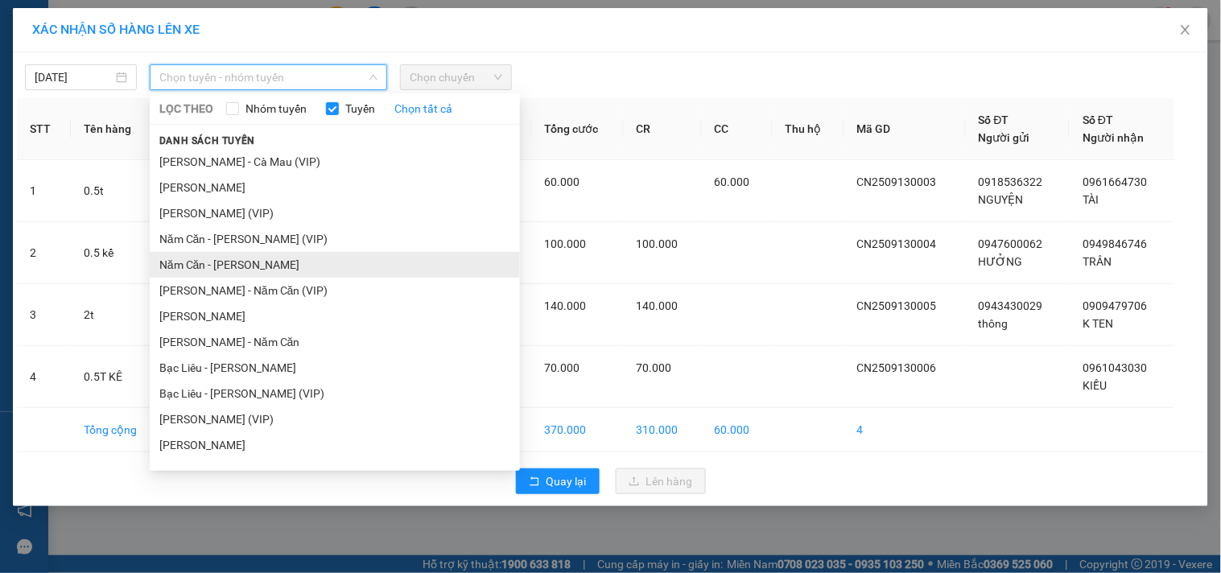
click at [268, 270] on li "Năm Căn - [PERSON_NAME]" at bounding box center [335, 265] width 370 height 26
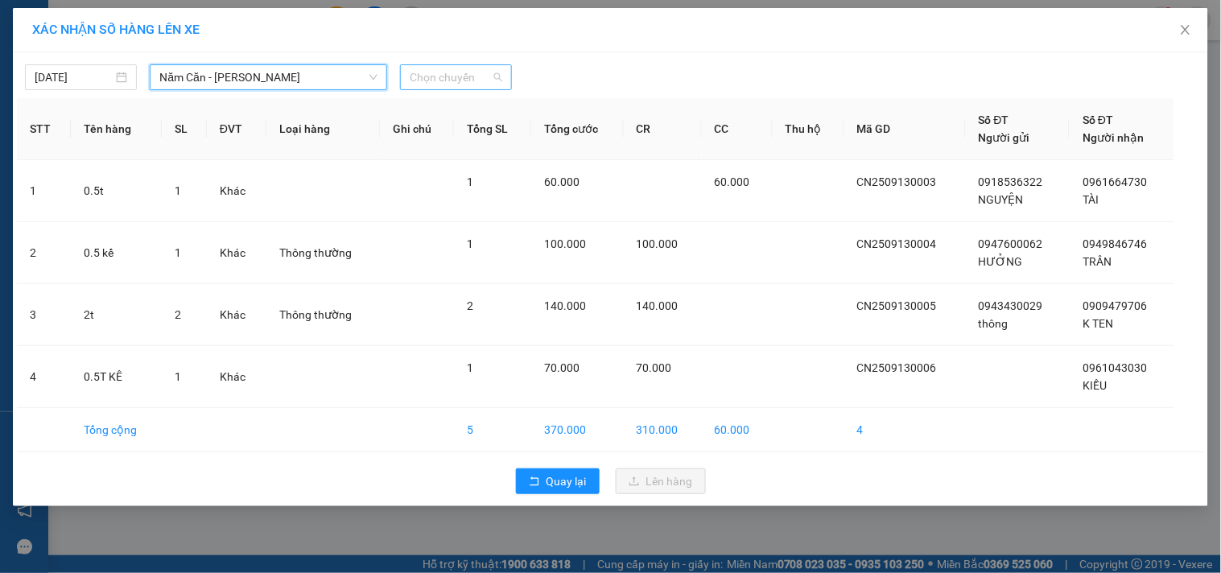
click at [477, 76] on span "Chọn chuyến" at bounding box center [456, 77] width 93 height 24
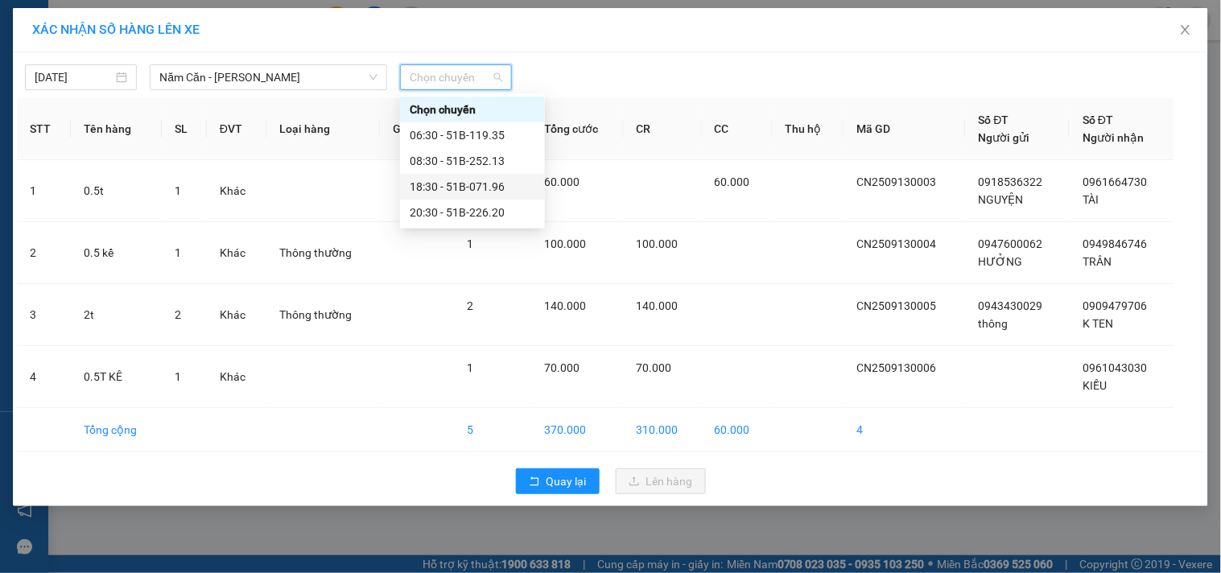
click at [461, 186] on div "18:30 - 51B-071.96" at bounding box center [473, 187] width 126 height 18
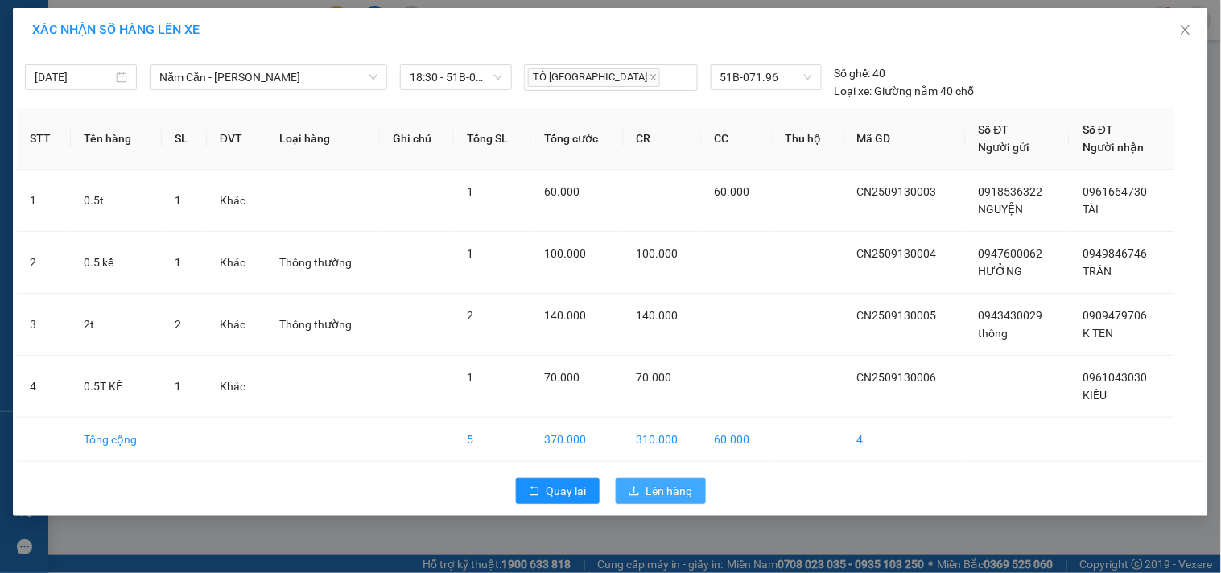
click at [654, 481] on button "Lên hàng" at bounding box center [661, 491] width 90 height 26
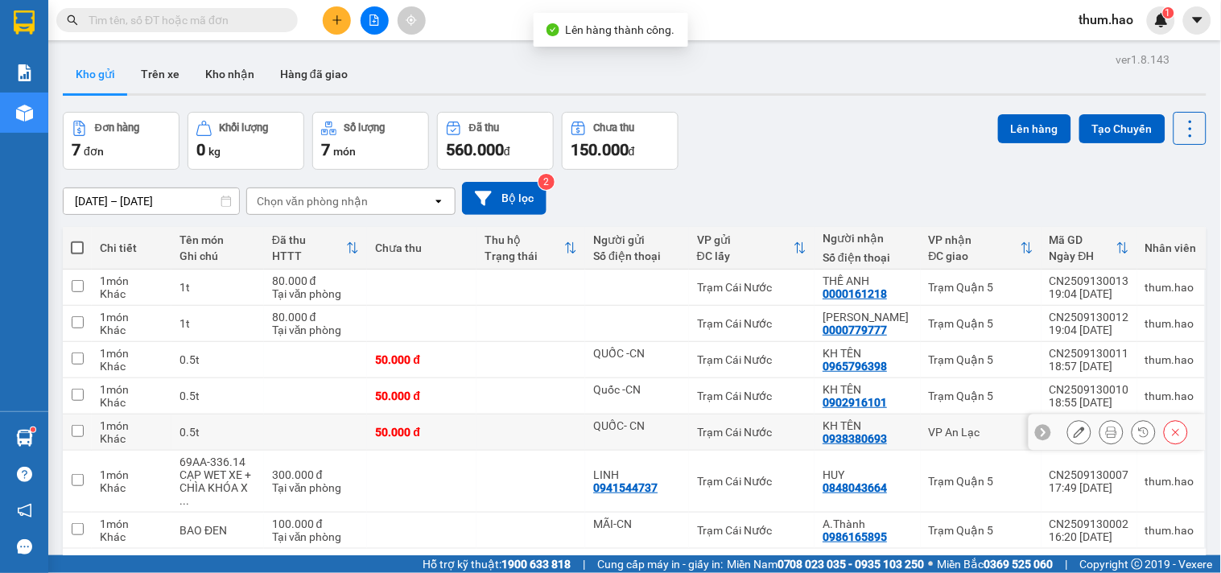
scroll to position [74, 0]
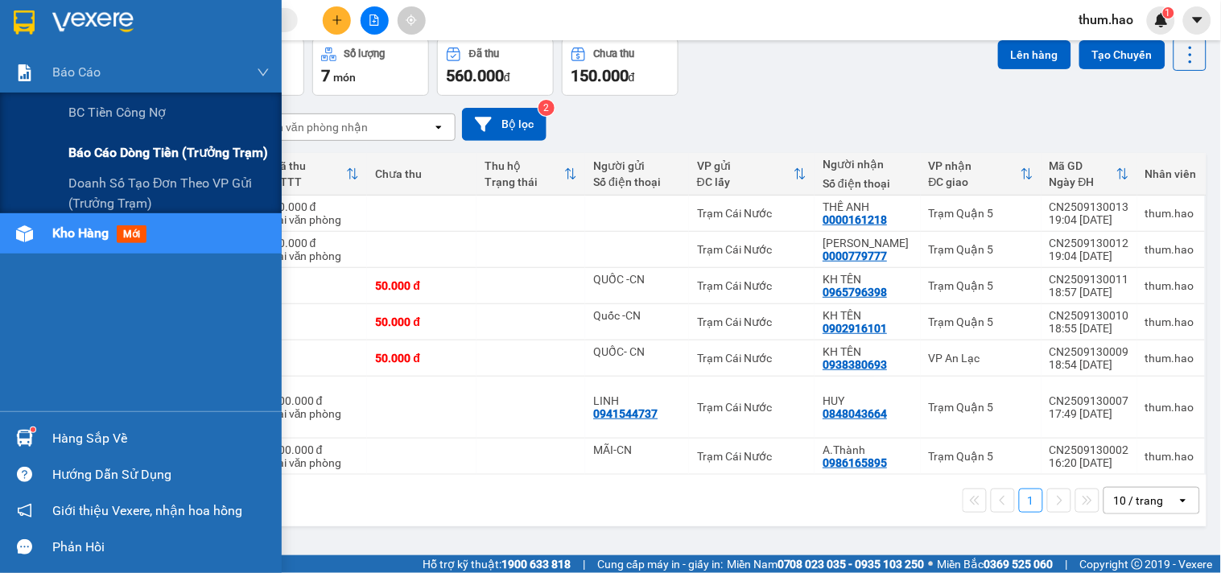
click at [92, 171] on div "Báo cáo dòng tiền (trưởng trạm)" at bounding box center [168, 153] width 201 height 40
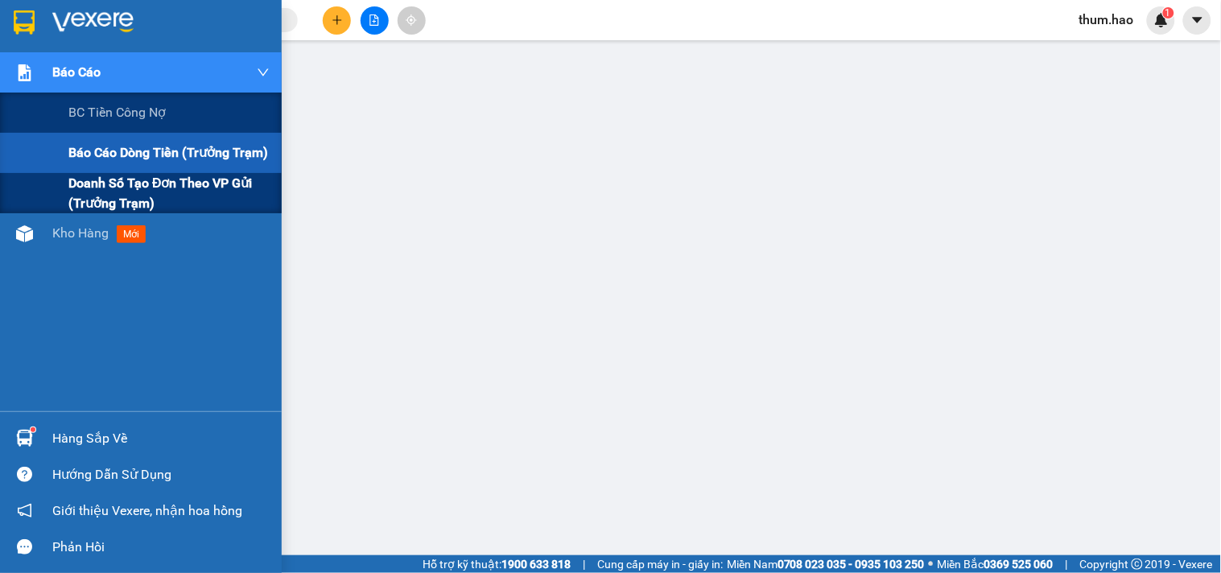
click at [134, 195] on span "Doanh số tạo đơn theo VP gửi (trưởng trạm)" at bounding box center [168, 193] width 201 height 40
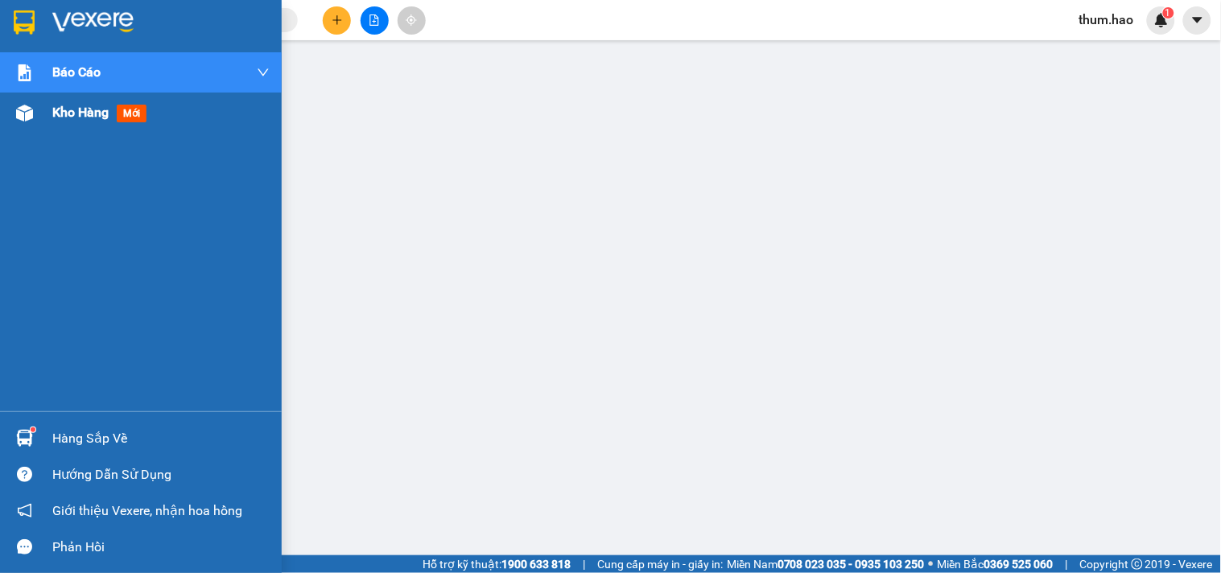
click at [82, 119] on span "Kho hàng" at bounding box center [80, 112] width 56 height 15
